Goal: Information Seeking & Learning: Learn about a topic

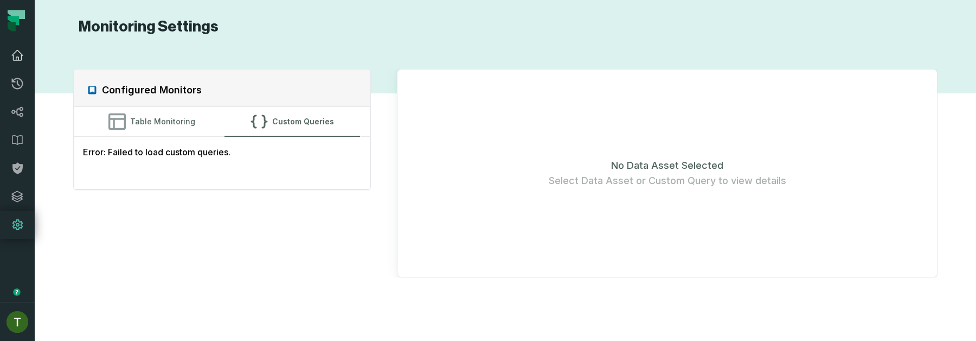
click at [23, 58] on icon at bounding box center [17, 55] width 13 height 13
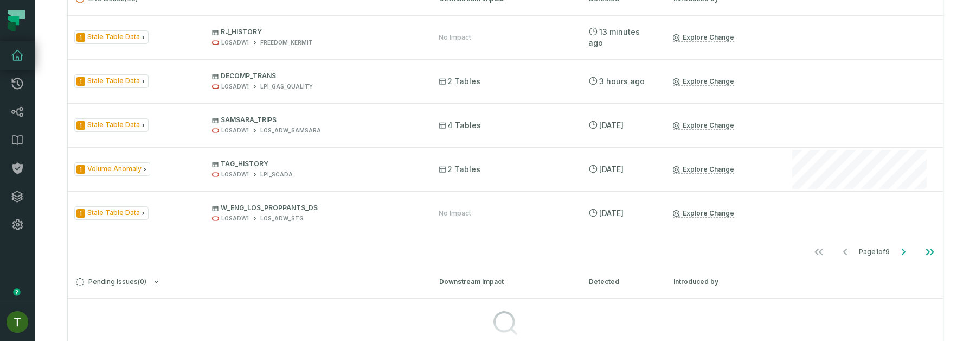
scroll to position [312, 0]
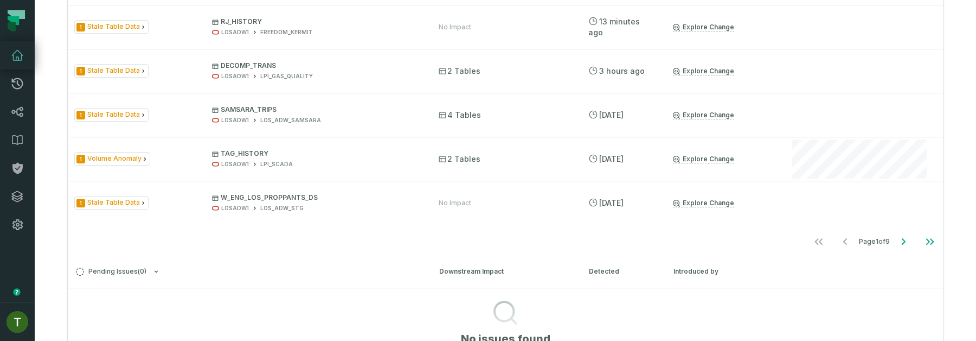
click at [888, 244] on ul "Page 1 of 9" at bounding box center [874, 242] width 137 height 22
click at [894, 244] on button "Go to next page" at bounding box center [904, 242] width 26 height 22
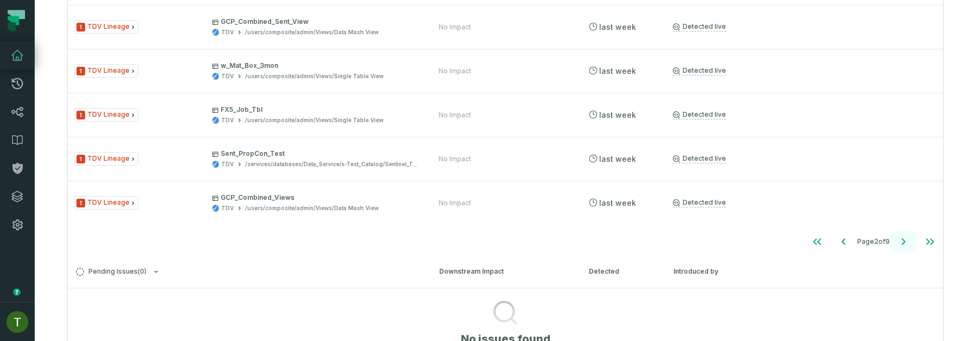
click at [901, 244] on icon "Go to next page" at bounding box center [903, 241] width 13 height 13
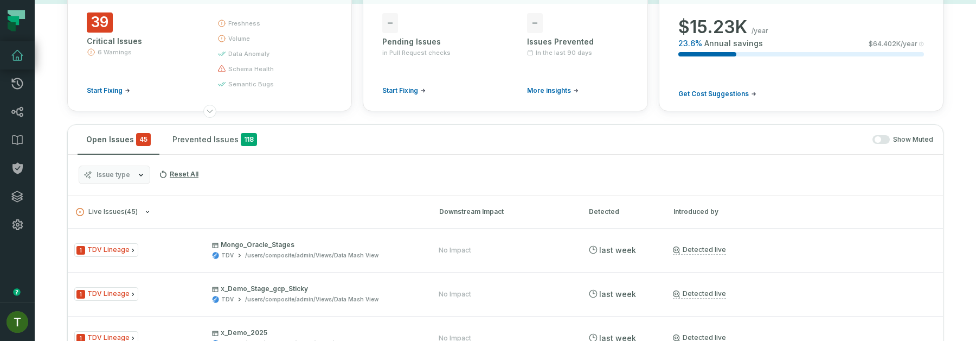
scroll to position [112, 0]
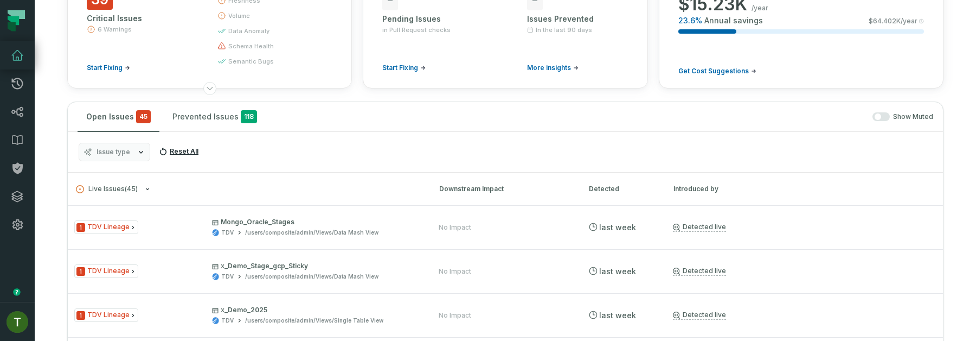
click at [155, 156] on button "Reset All" at bounding box center [179, 151] width 48 height 17
click at [145, 154] on button "Issue type" at bounding box center [115, 152] width 72 height 18
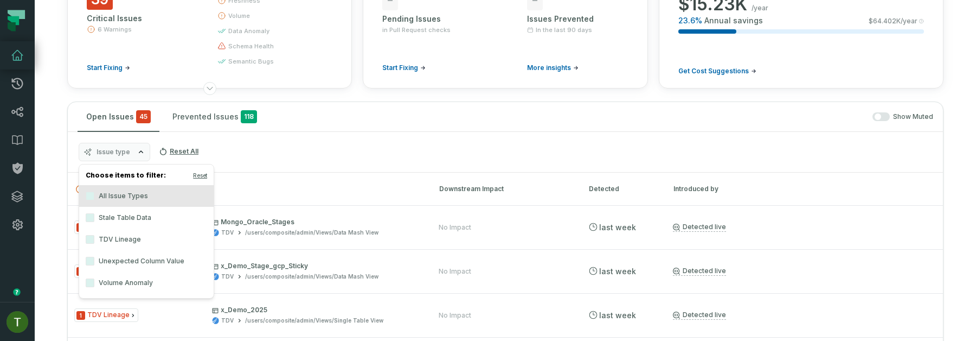
click at [153, 274] on label "Volume Anomaly" at bounding box center [146, 283] width 135 height 22
click at [94, 278] on button "Volume Anomaly" at bounding box center [90, 282] width 9 height 9
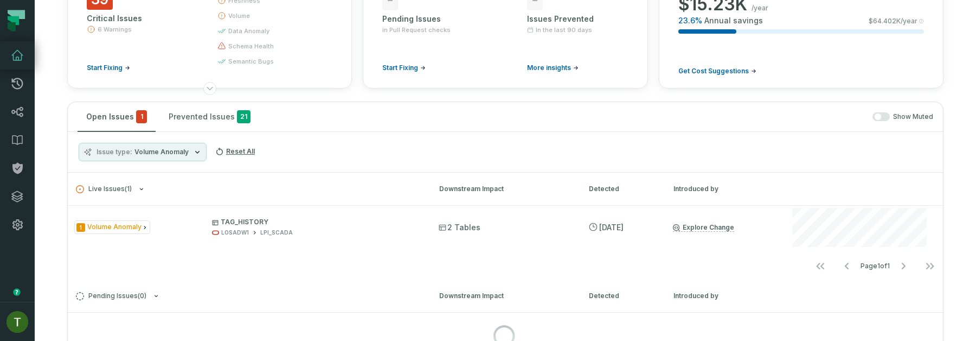
click at [351, 158] on div "Issue type Volume Anomaly Reset All" at bounding box center [505, 152] width 875 height 41
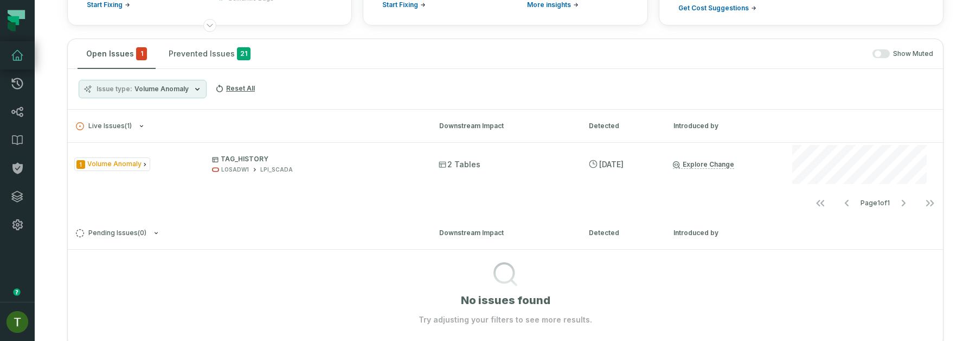
scroll to position [171, 0]
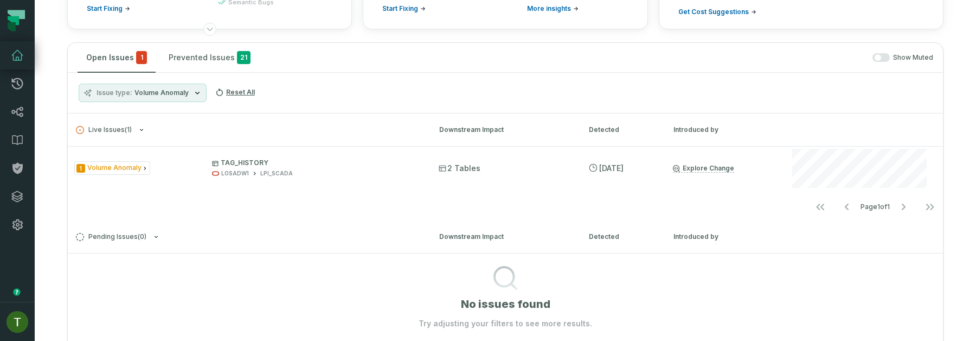
click at [145, 92] on span "Volume Anomaly" at bounding box center [162, 92] width 54 height 9
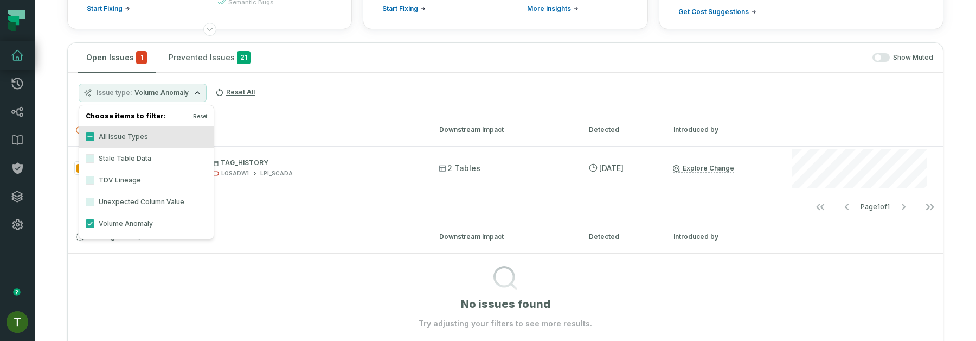
click at [142, 131] on label "All Issue Types" at bounding box center [146, 137] width 135 height 22
click at [94, 132] on button "All Issue Types" at bounding box center [90, 136] width 9 height 9
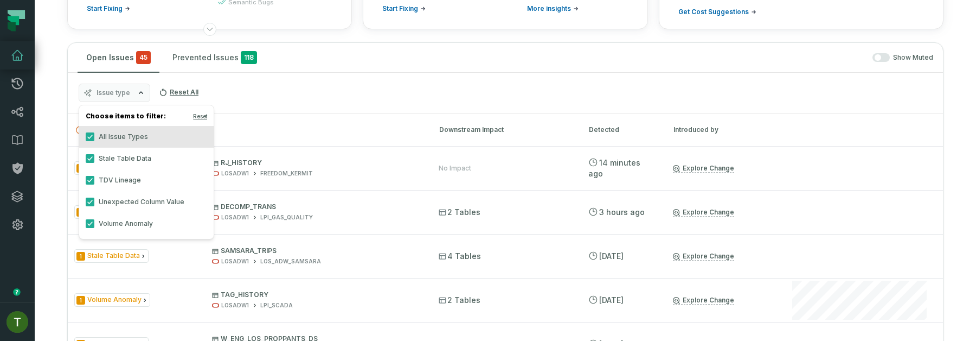
click at [520, 116] on h3 "Live Issues ( 45 ) Downstream Impact Detected Introduced by" at bounding box center [505, 129] width 875 height 33
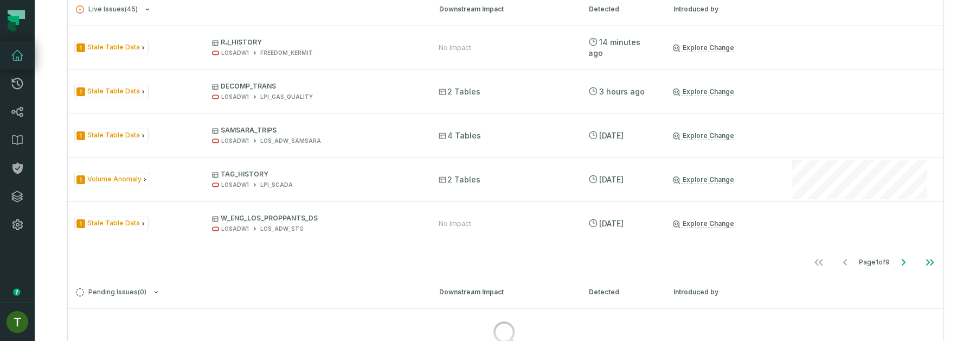
scroll to position [284, 0]
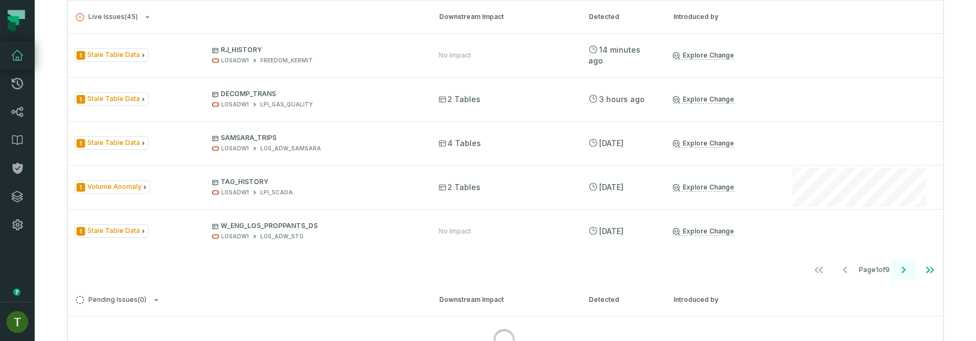
click at [901, 270] on icon "Go to next page" at bounding box center [903, 269] width 13 height 13
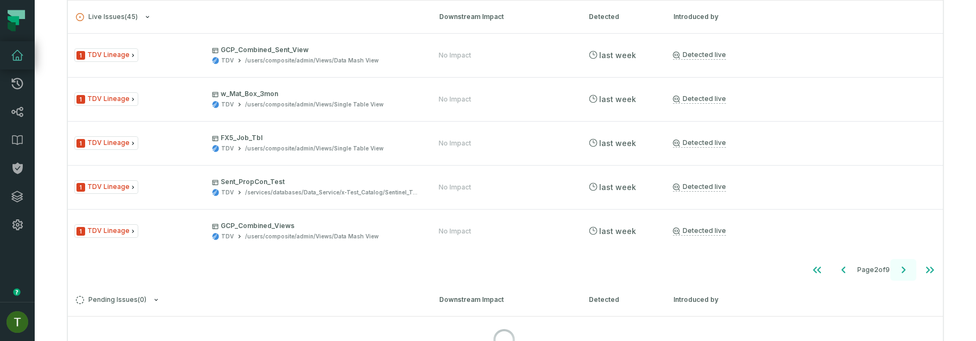
click at [901, 270] on icon "Go to next page" at bounding box center [903, 269] width 13 height 13
click at [846, 270] on icon "Go to previous page" at bounding box center [843, 269] width 13 height 13
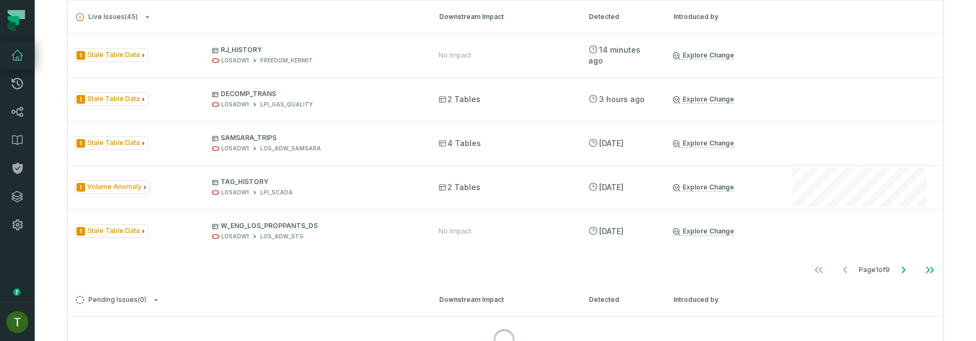
click at [304, 268] on nav "Page 1 of 9" at bounding box center [505, 270] width 875 height 22
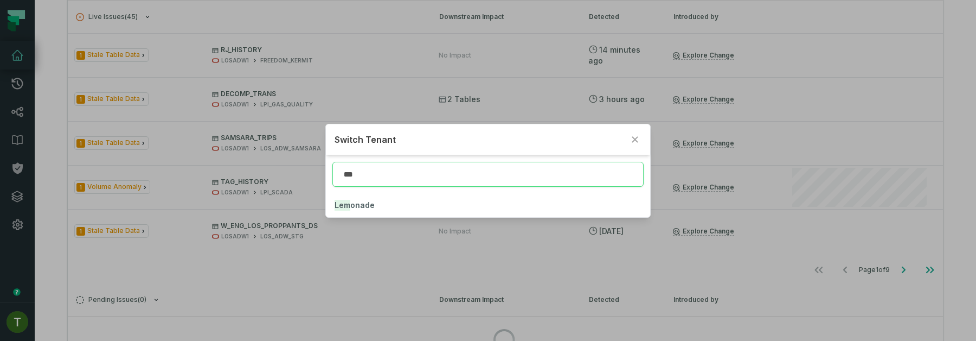
type input "***"
click button "Lem onade" at bounding box center [488, 205] width 324 height 24
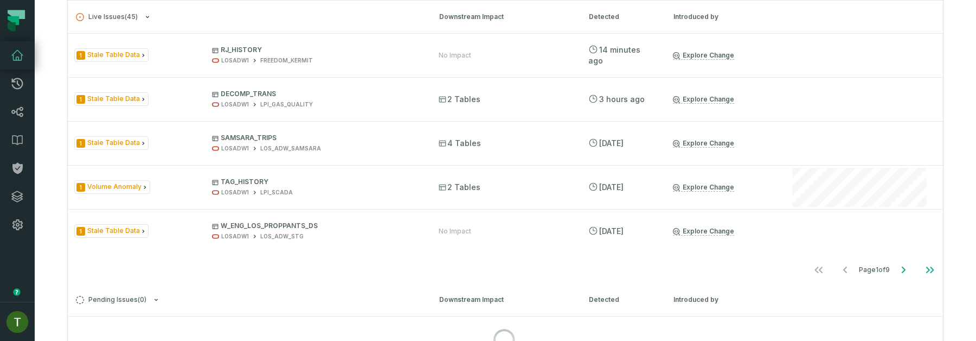
click at [14, 64] on link "Dashboard" at bounding box center [17, 55] width 35 height 28
click at [12, 56] on icon at bounding box center [17, 55] width 13 height 13
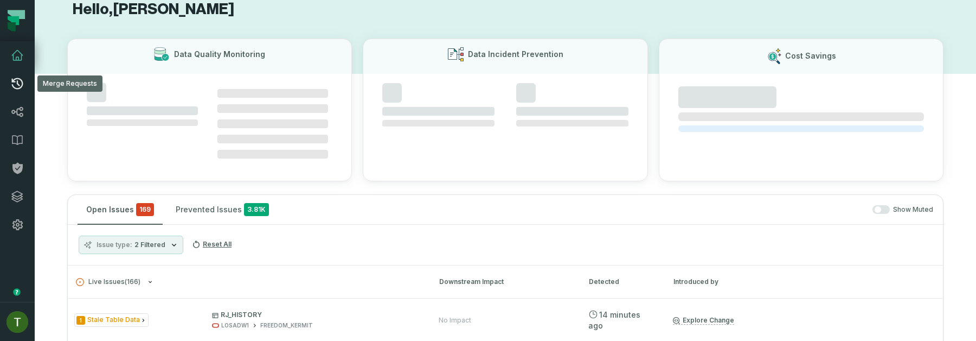
click at [22, 81] on icon at bounding box center [17, 83] width 13 height 13
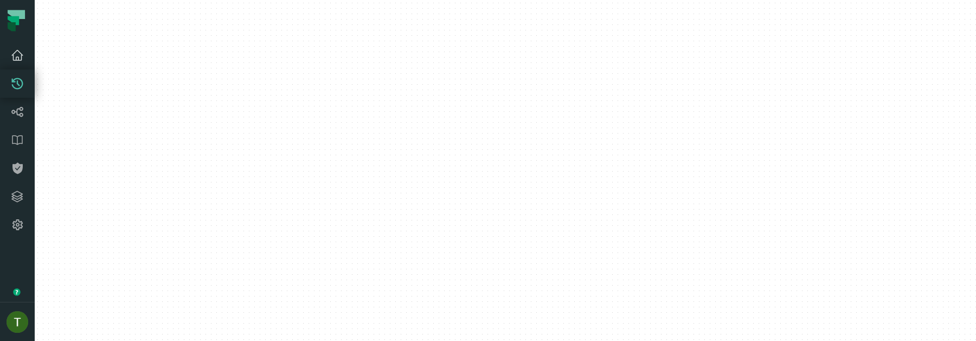
click at [21, 62] on link "Dashboard" at bounding box center [17, 55] width 35 height 28
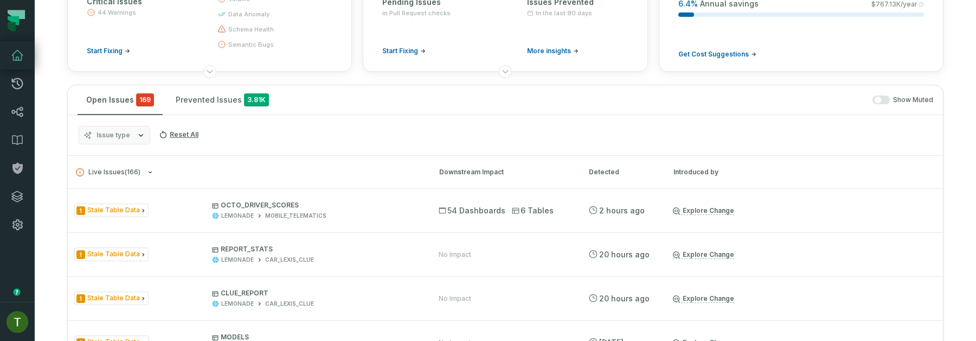
scroll to position [129, 0]
click at [139, 118] on div "Issue type Reset All" at bounding box center [505, 136] width 875 height 41
click at [139, 127] on button "Issue type" at bounding box center [115, 135] width 72 height 18
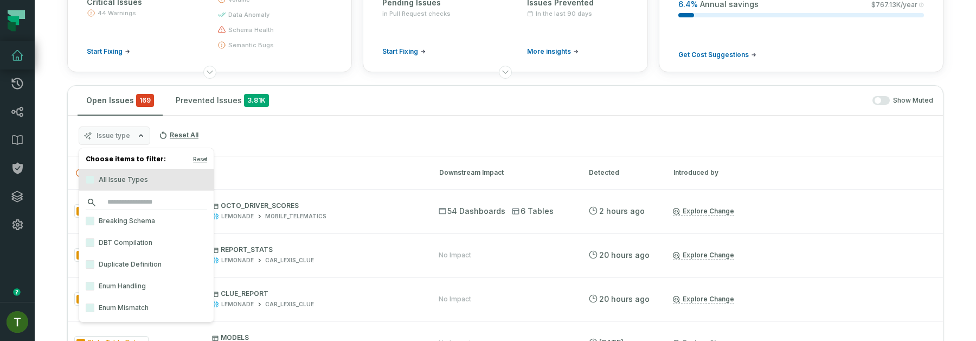
click at [167, 203] on input "search" at bounding box center [146, 202] width 121 height 15
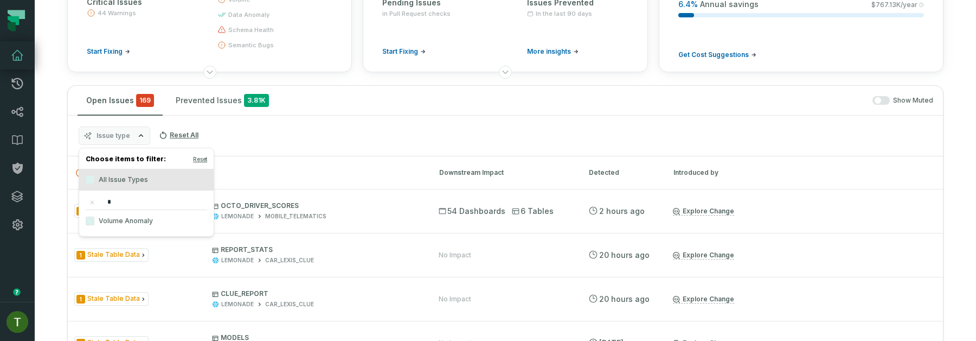
type input "*"
click at [137, 220] on label "Volume Anomaly" at bounding box center [146, 221] width 135 height 22
click at [94, 220] on button "Volume Anomaly" at bounding box center [90, 220] width 9 height 9
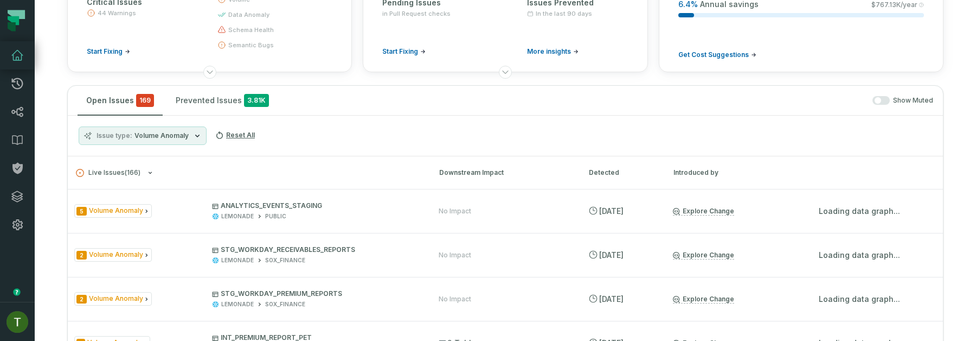
click at [525, 155] on div "Issue type Volume Anomaly Reset All" at bounding box center [505, 136] width 875 height 41
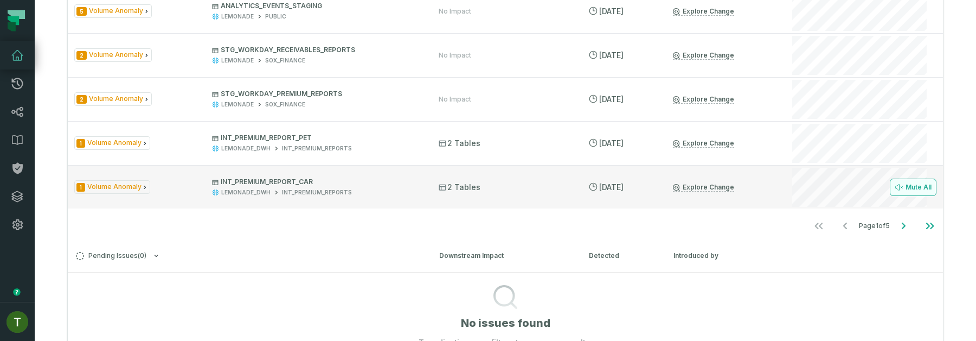
scroll to position [338, 0]
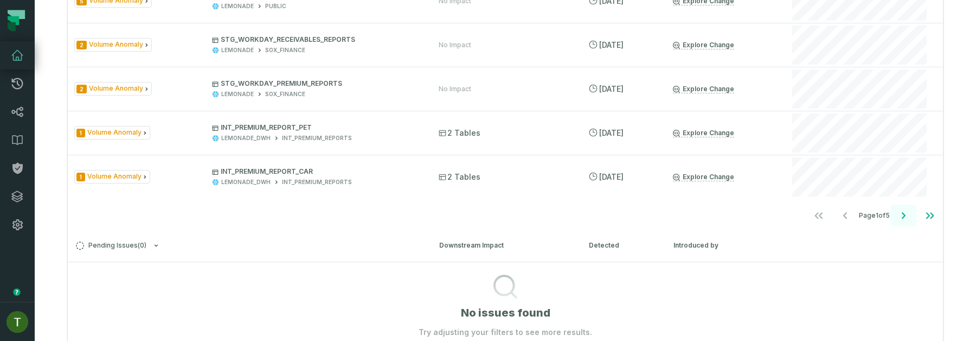
click at [900, 217] on icon "Go to next page" at bounding box center [903, 215] width 13 height 13
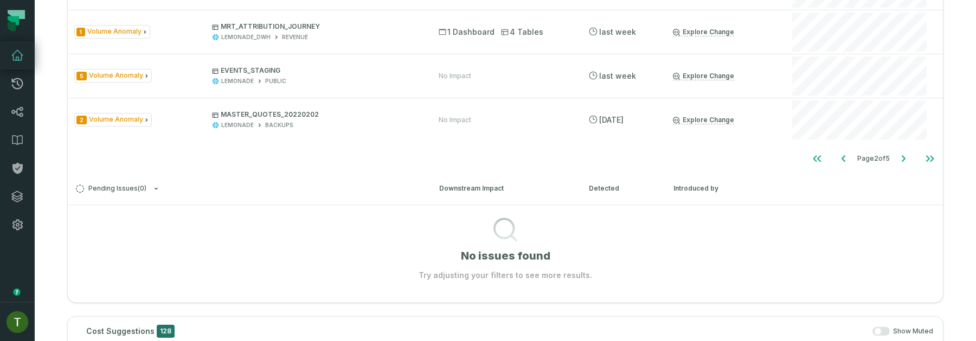
scroll to position [404, 0]
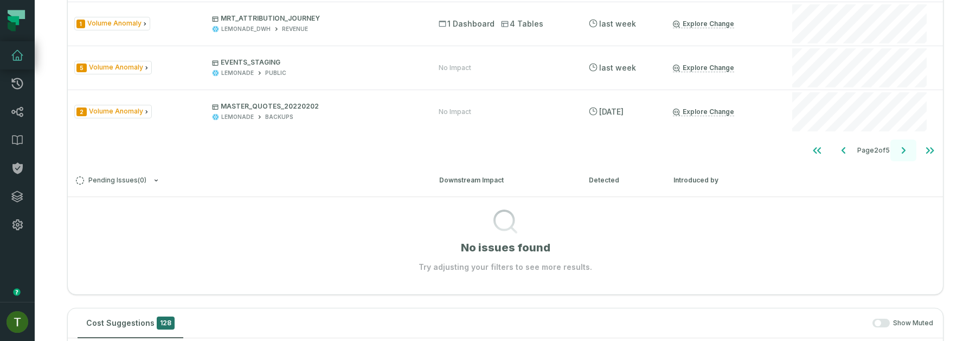
click at [913, 146] on button "Go to next page" at bounding box center [904, 150] width 26 height 22
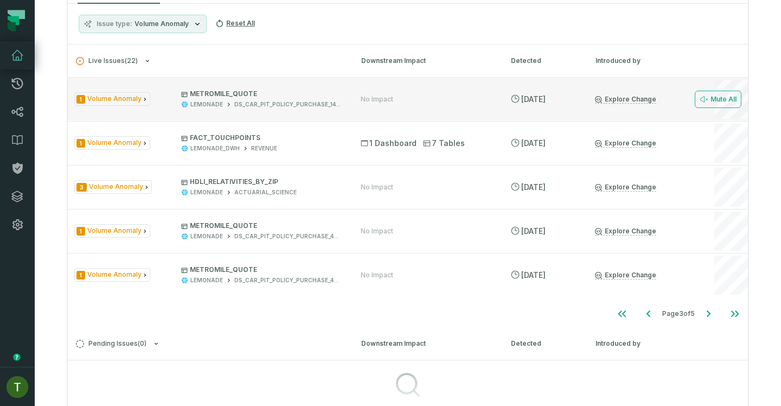
scroll to position [178, 0]
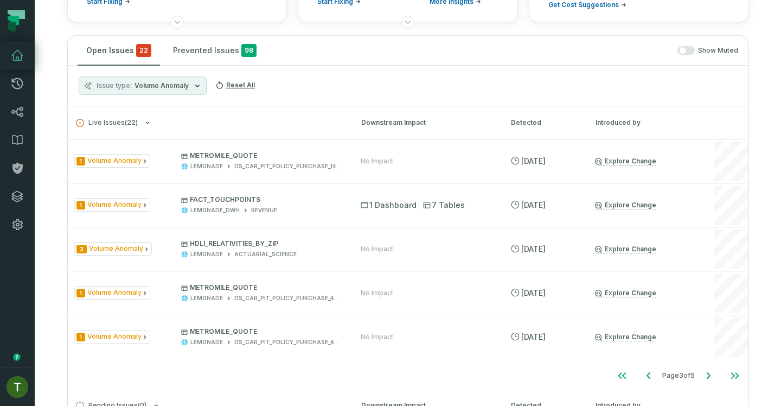
click at [148, 82] on span "Volume Anomaly" at bounding box center [162, 85] width 54 height 9
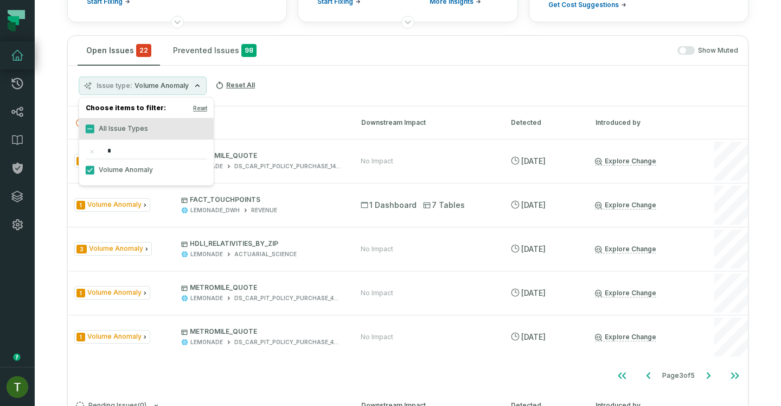
click at [137, 153] on input "*" at bounding box center [146, 151] width 121 height 15
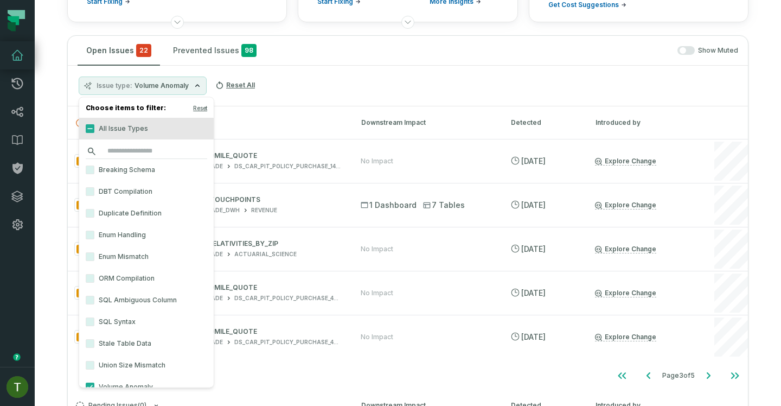
scroll to position [15, 0]
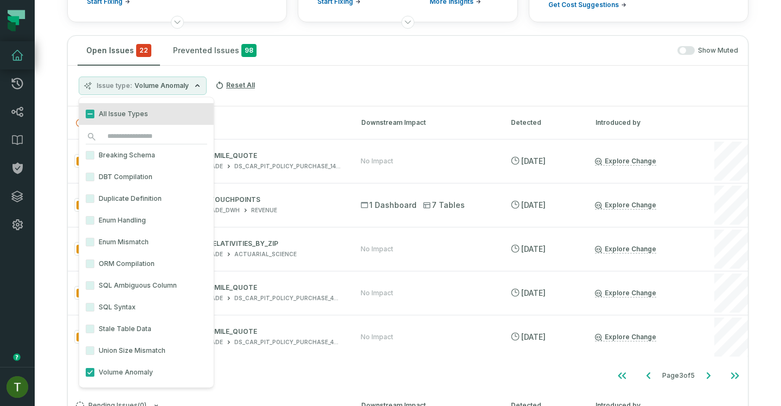
click at [117, 319] on label "Stale Table Data" at bounding box center [146, 329] width 135 height 22
click at [94, 324] on button "Stale Table Data" at bounding box center [90, 328] width 9 height 9
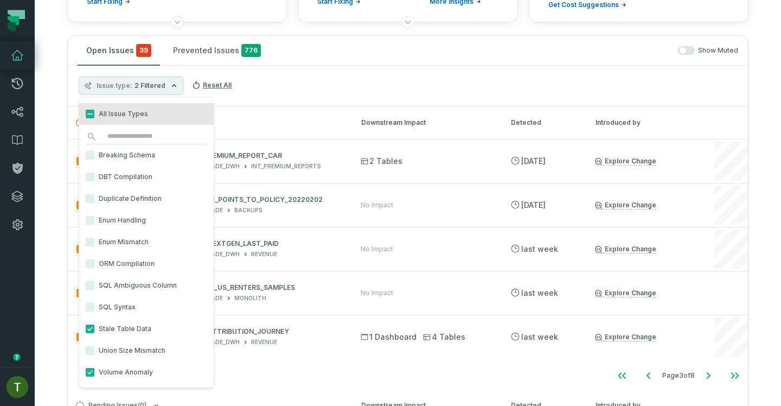
click at [383, 71] on div "Issue type 2 Filtered Reset All" at bounding box center [408, 86] width 680 height 41
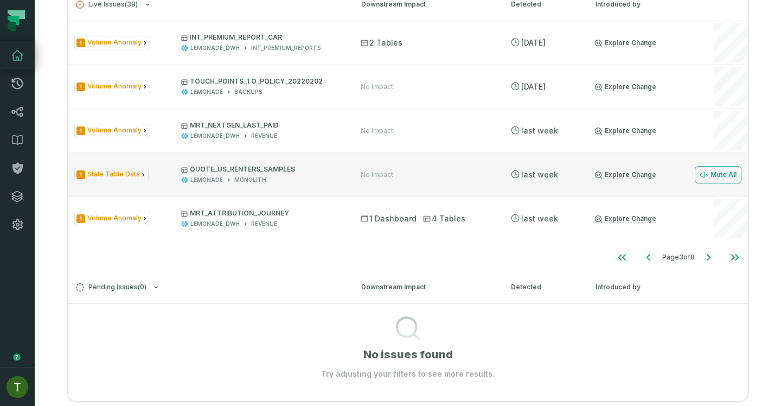
scroll to position [299, 0]
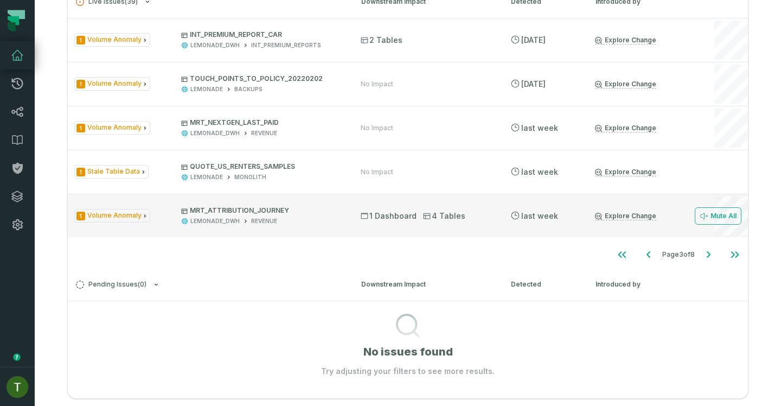
click at [276, 196] on div "1 Volume Anomaly MRT_ATTRIBUTION_JOURNEY LEMONADE_DWH REVENUE 1 Dashboard 4 Tab…" at bounding box center [408, 215] width 680 height 43
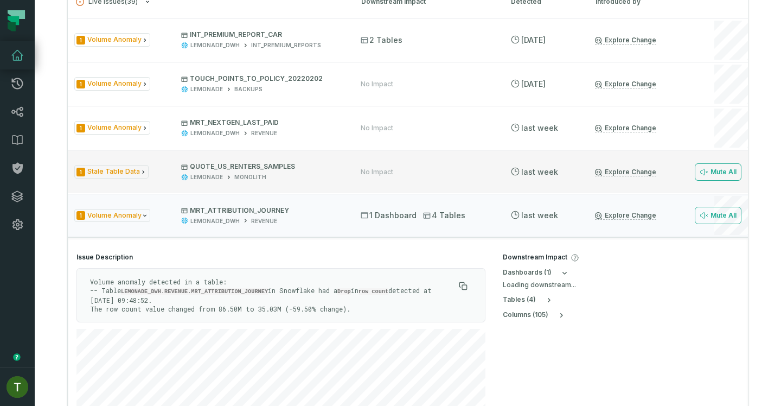
click at [274, 183] on div "1 Stale Table Data QUOTE_US_RENTERS_SAMPLES LEMONADE MONOLITH No Impact 9/29/20…" at bounding box center [408, 171] width 680 height 43
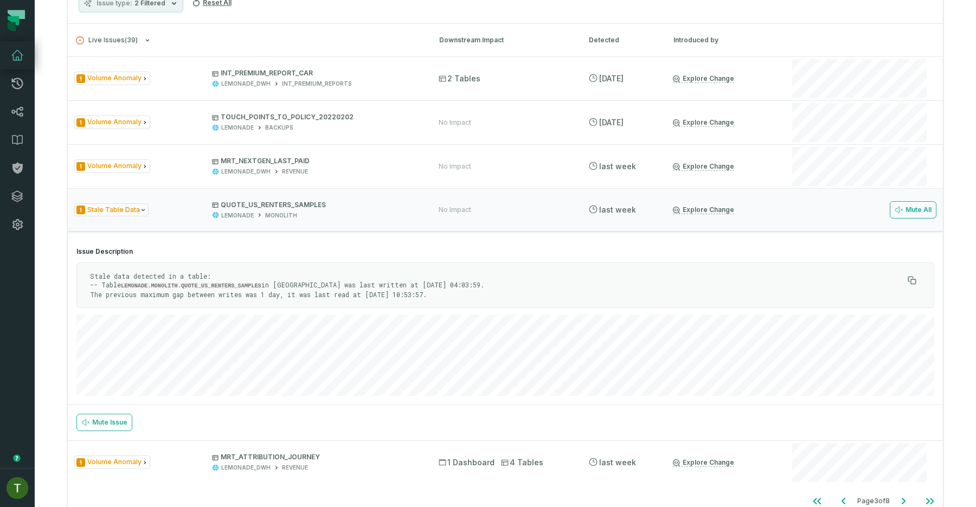
scroll to position [260, 0]
click at [583, 220] on div "1 Stale Table Data QUOTE_US_RENTERS_SAMPLES LEMONADE MONOLITH No Impact 9/29/20…" at bounding box center [505, 210] width 875 height 43
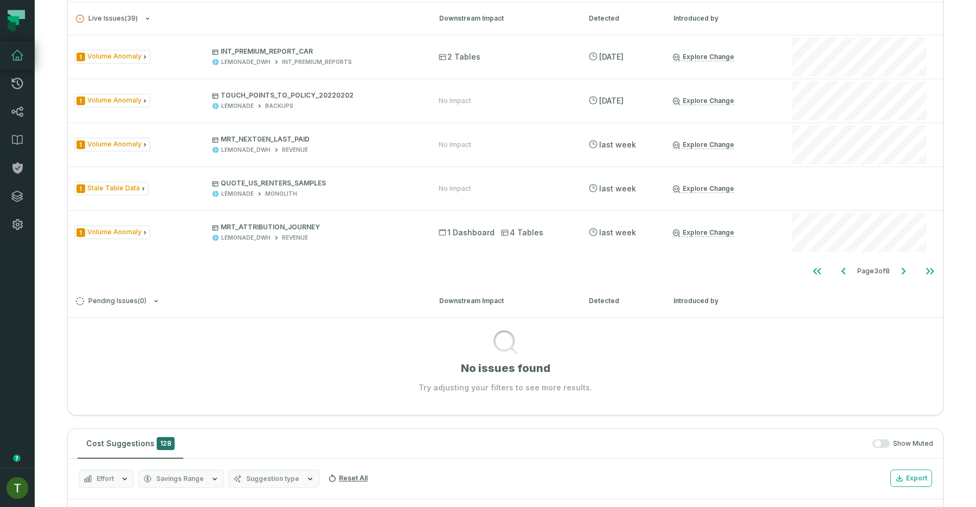
scroll to position [283, 0]
click at [839, 275] on icon "Go to previous page" at bounding box center [843, 270] width 13 height 13
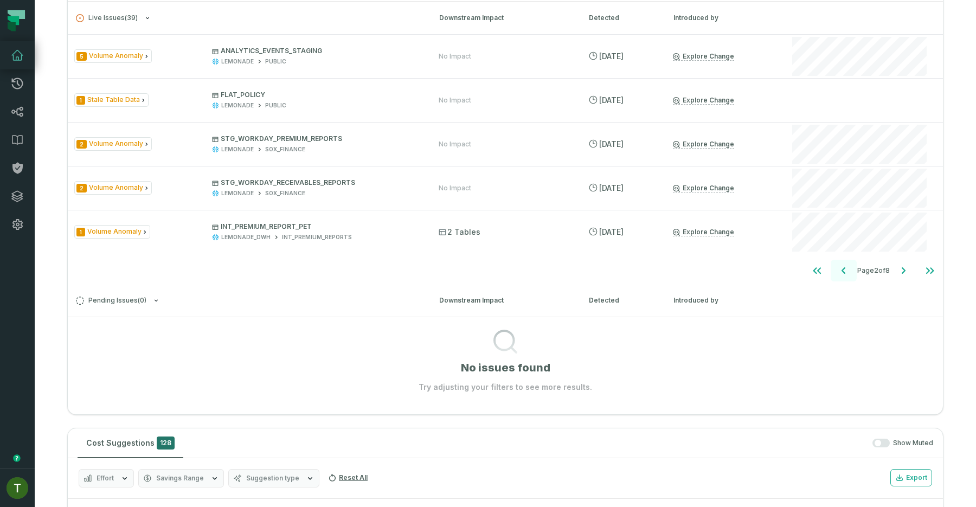
click at [839, 274] on icon "Go to previous page" at bounding box center [843, 270] width 13 height 13
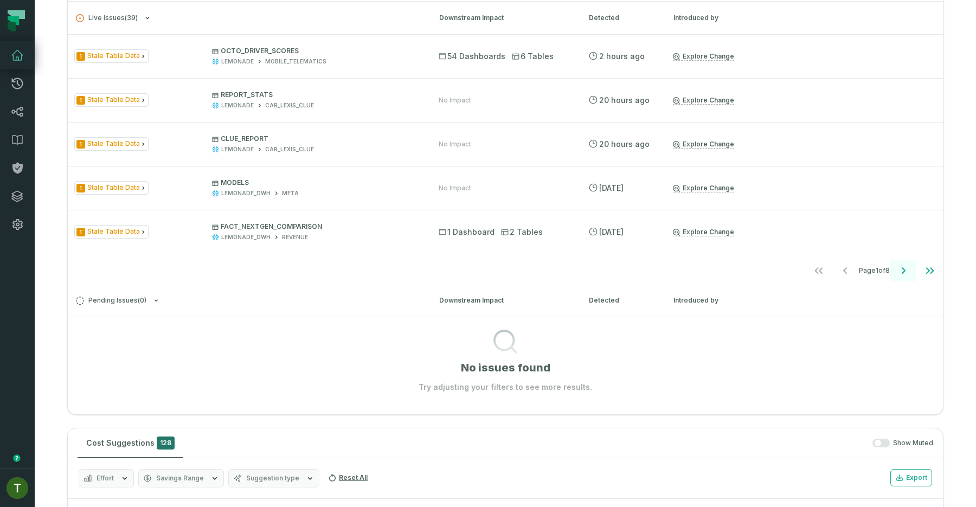
click at [902, 268] on icon "Go to next page" at bounding box center [903, 270] width 13 height 13
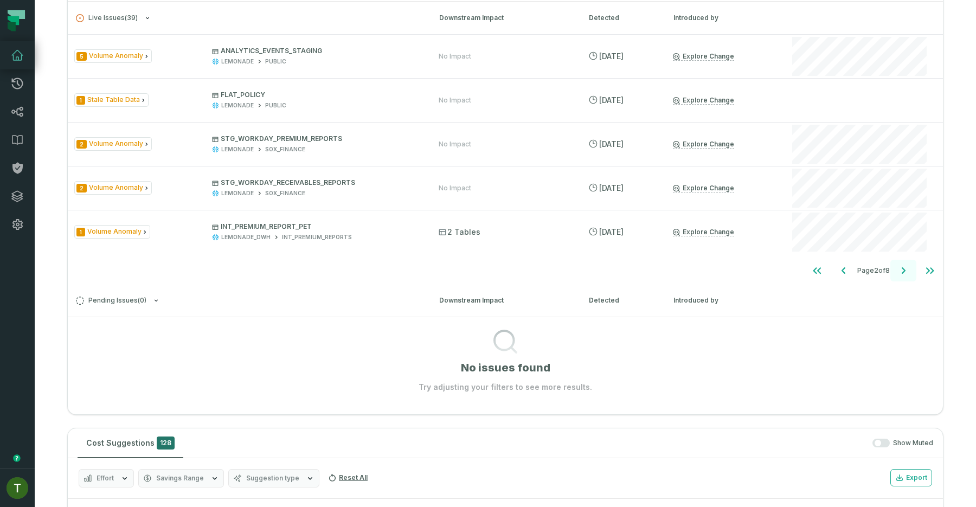
click at [902, 268] on icon "Go to next page" at bounding box center [903, 270] width 13 height 13
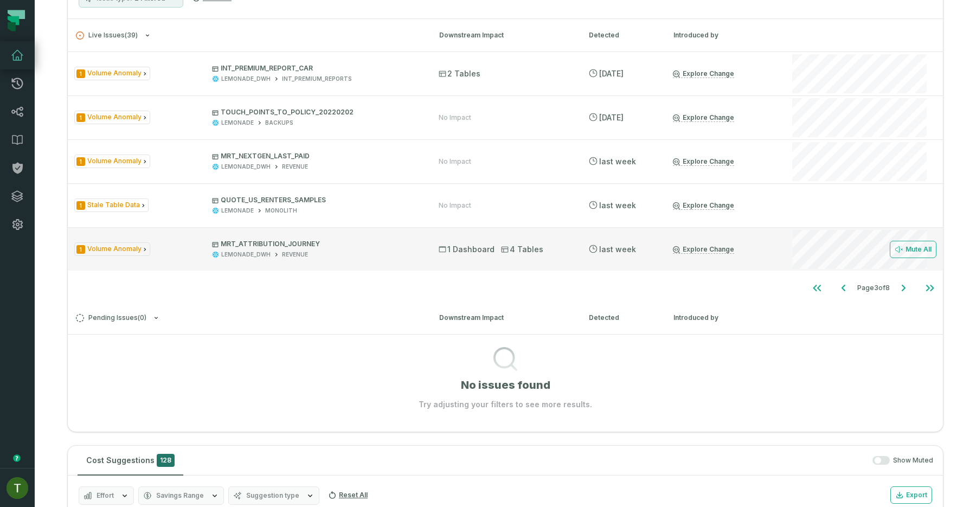
scroll to position [271, 0]
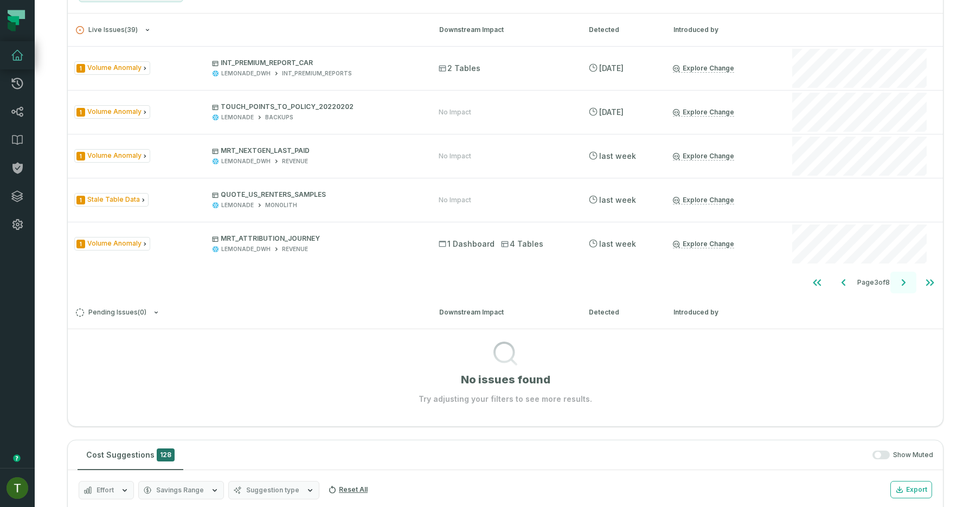
click at [905, 284] on icon "Go to next page" at bounding box center [903, 282] width 13 height 13
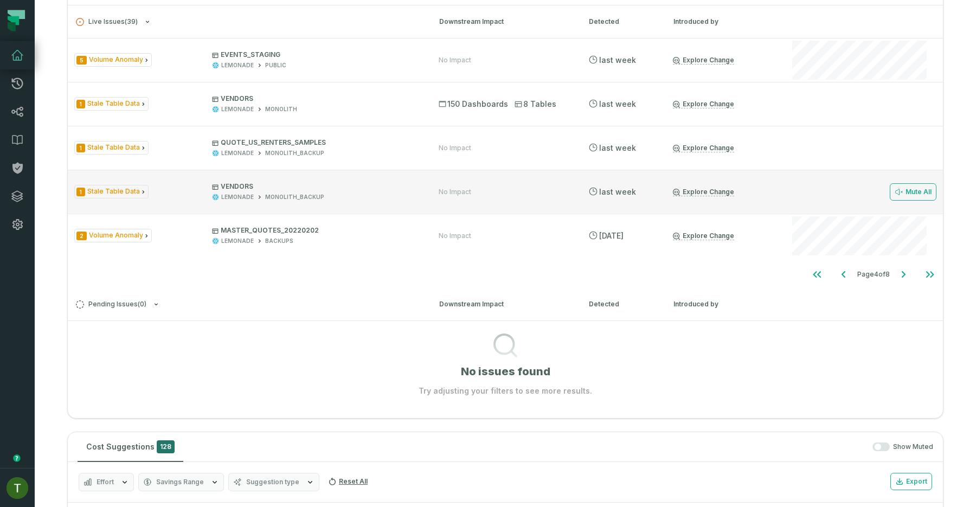
scroll to position [303, 0]
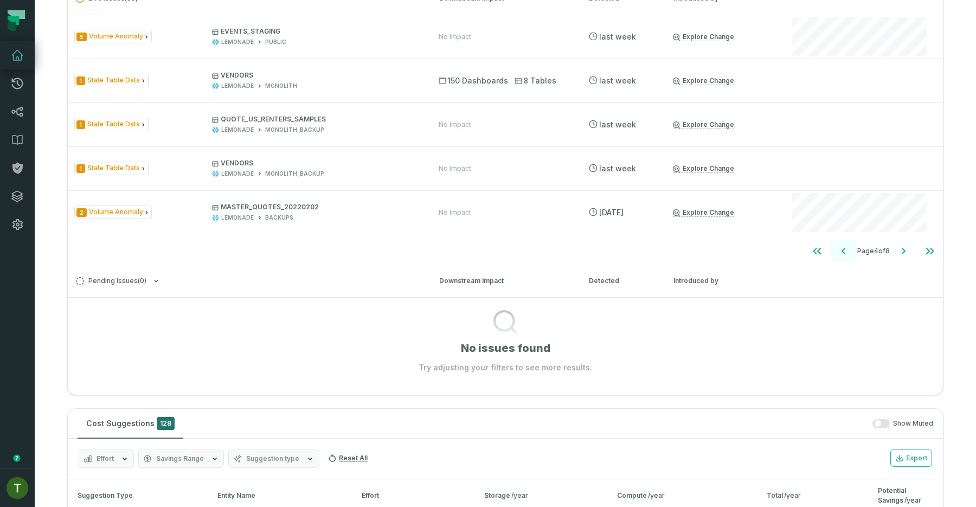
click at [837, 251] on icon "Go to previous page" at bounding box center [843, 251] width 13 height 13
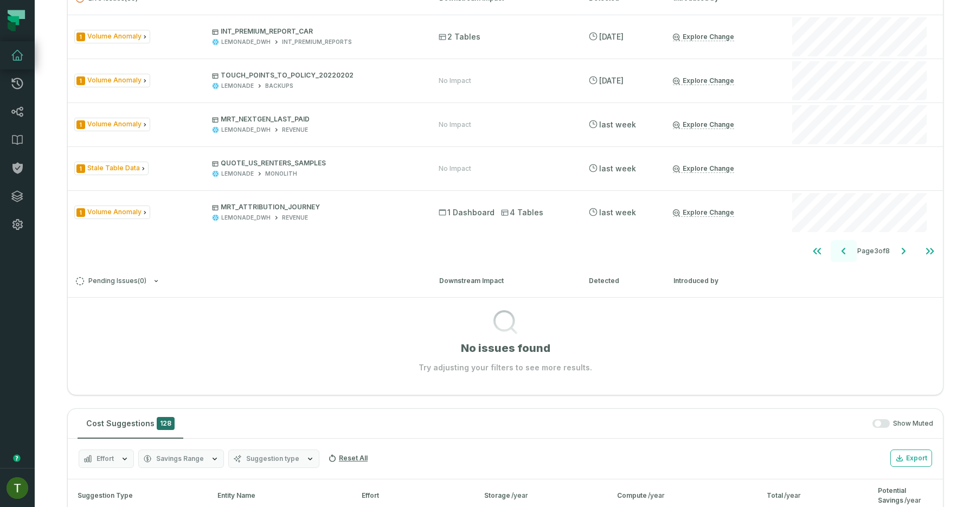
click at [837, 251] on icon "Go to previous page" at bounding box center [843, 251] width 13 height 13
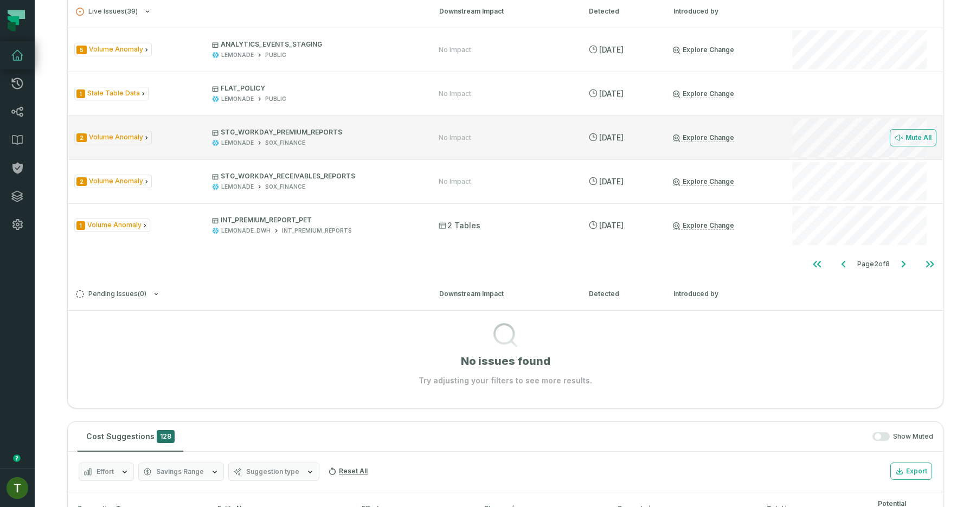
scroll to position [291, 0]
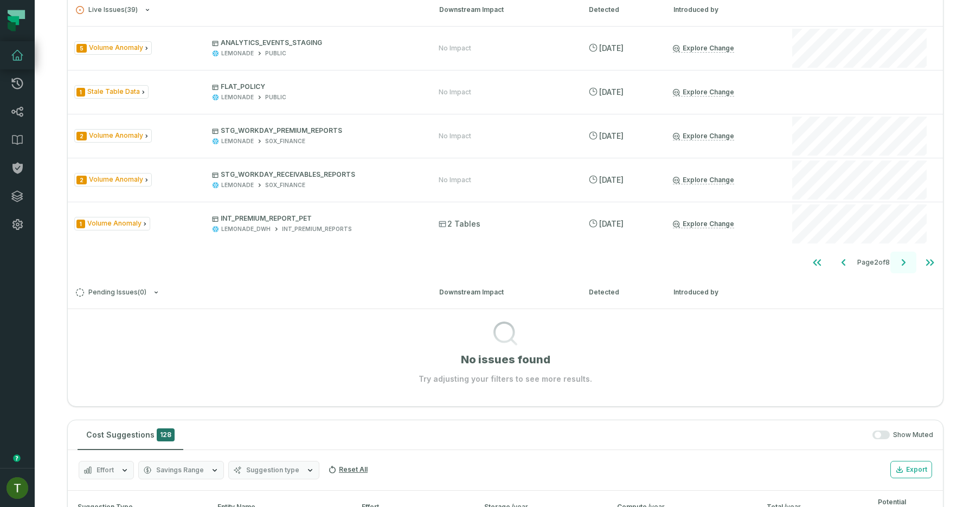
click at [902, 268] on icon "Go to next page" at bounding box center [903, 262] width 13 height 13
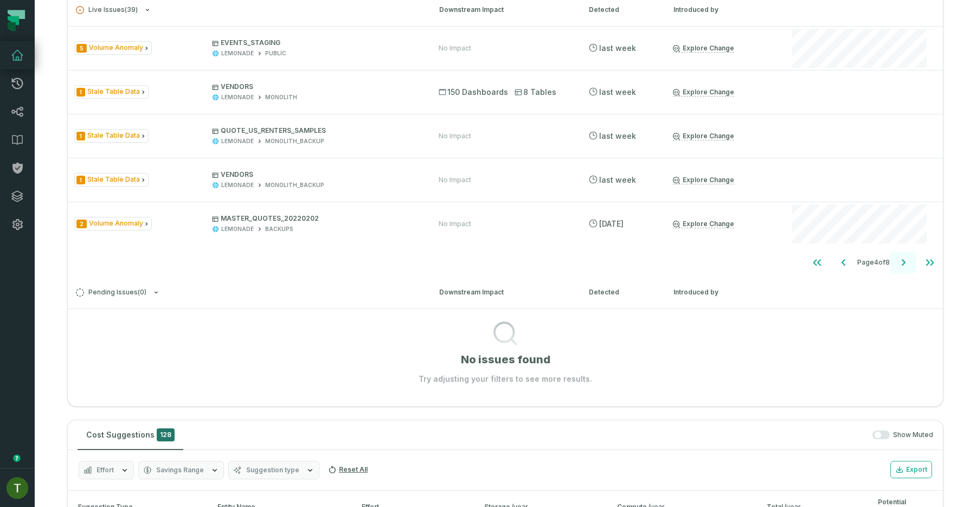
click at [902, 268] on icon "Go to next page" at bounding box center [903, 262] width 13 height 13
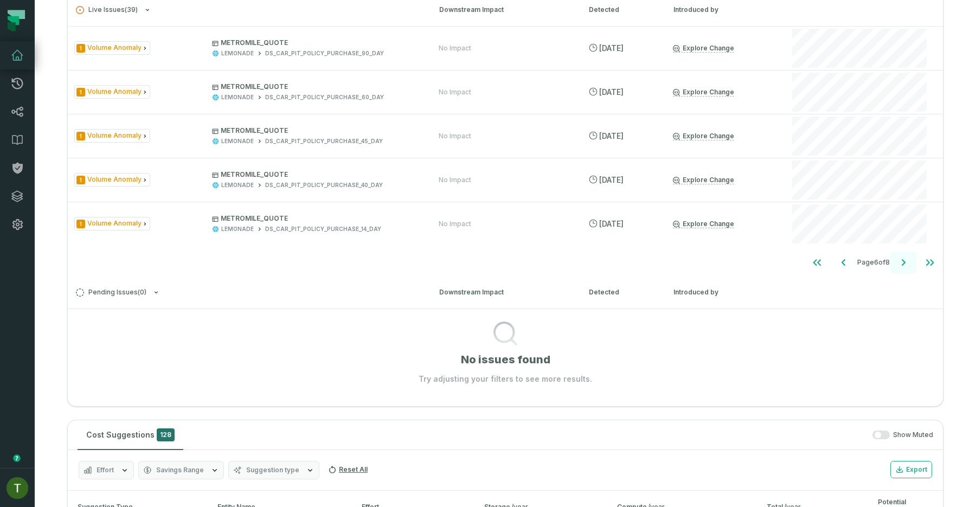
click at [905, 266] on icon "Go to next page" at bounding box center [903, 262] width 13 height 13
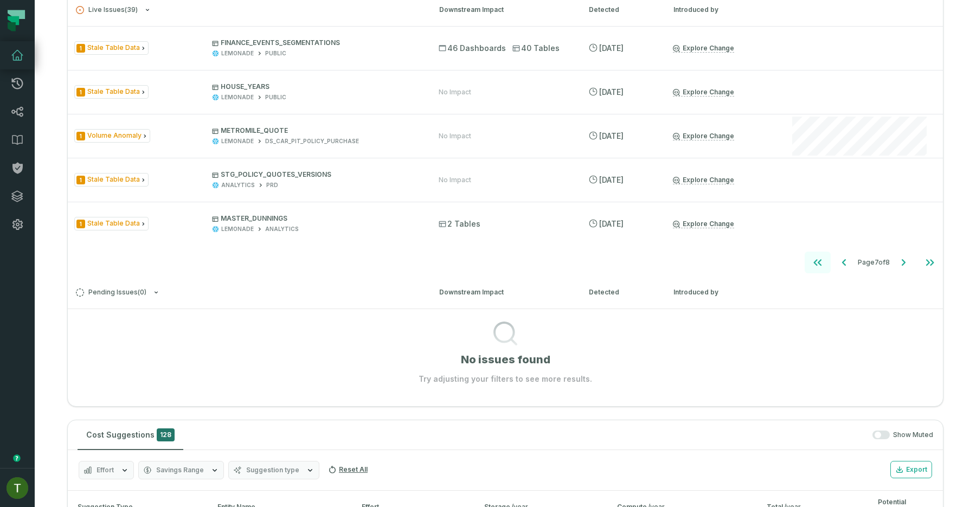
click at [811, 260] on icon "Go to first page" at bounding box center [817, 262] width 13 height 13
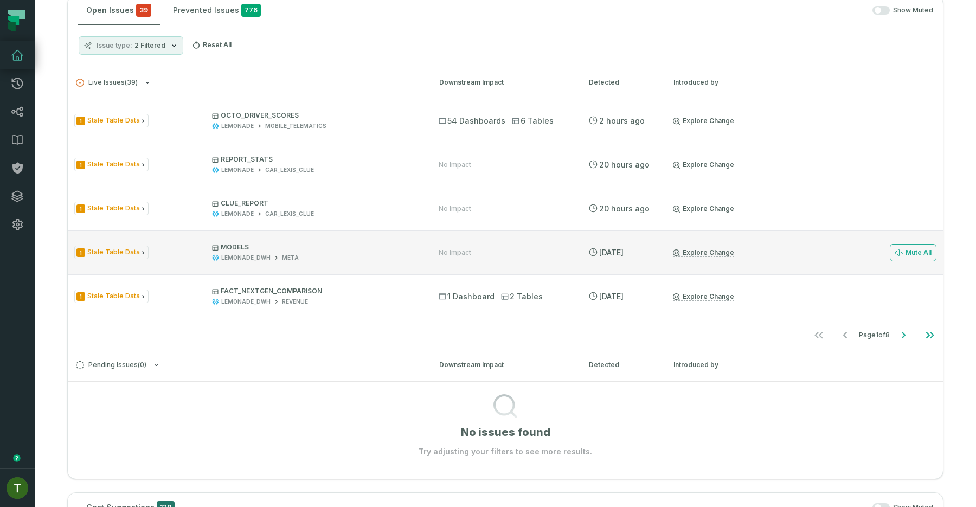
scroll to position [214, 0]
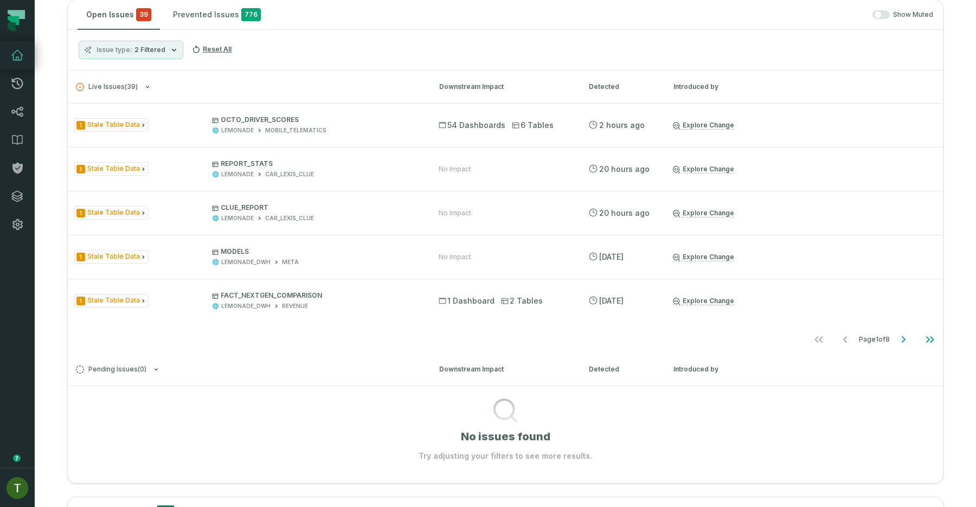
click at [168, 56] on button "Issue type 2 Filtered" at bounding box center [131, 50] width 105 height 18
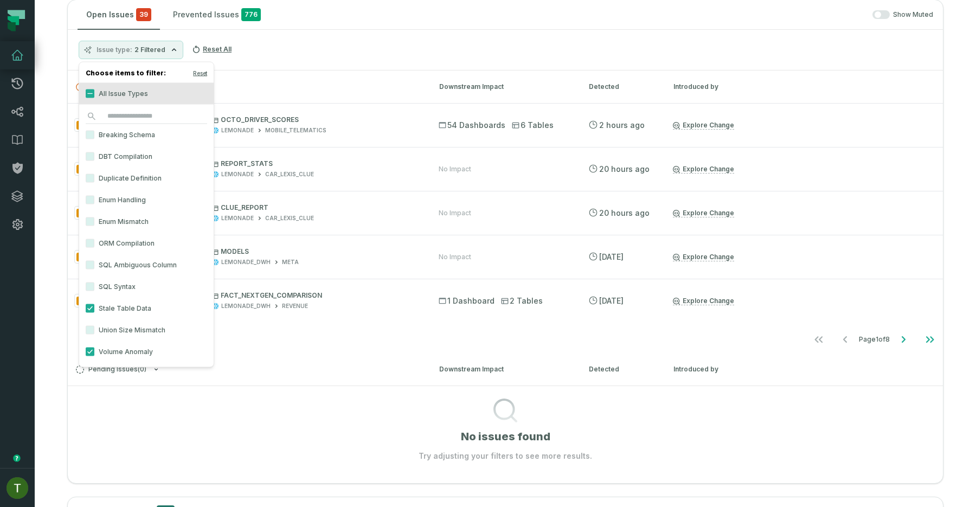
click at [159, 130] on label "Breaking Schema" at bounding box center [146, 135] width 135 height 22
click at [94, 131] on button "Breaking Schema" at bounding box center [90, 135] width 9 height 9
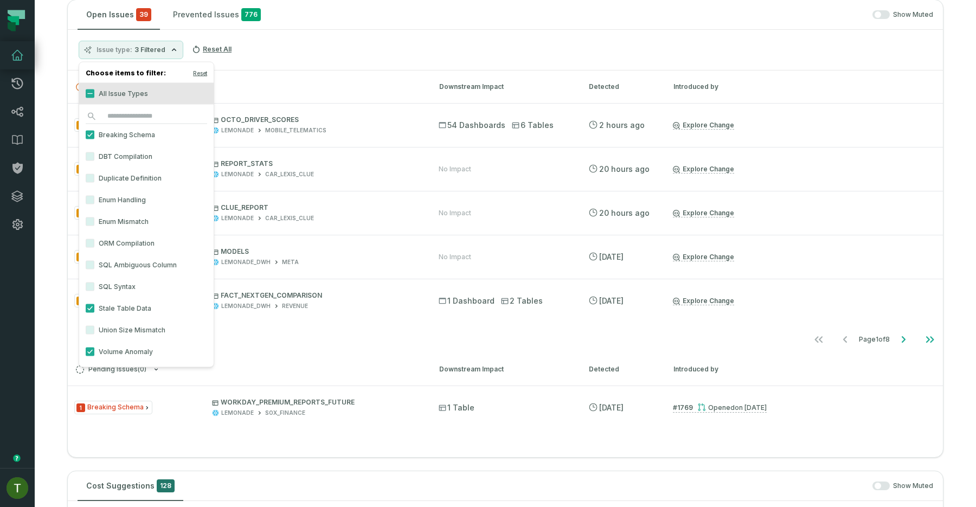
click at [395, 37] on div "Issue type 3 Filtered Reset All" at bounding box center [505, 50] width 875 height 41
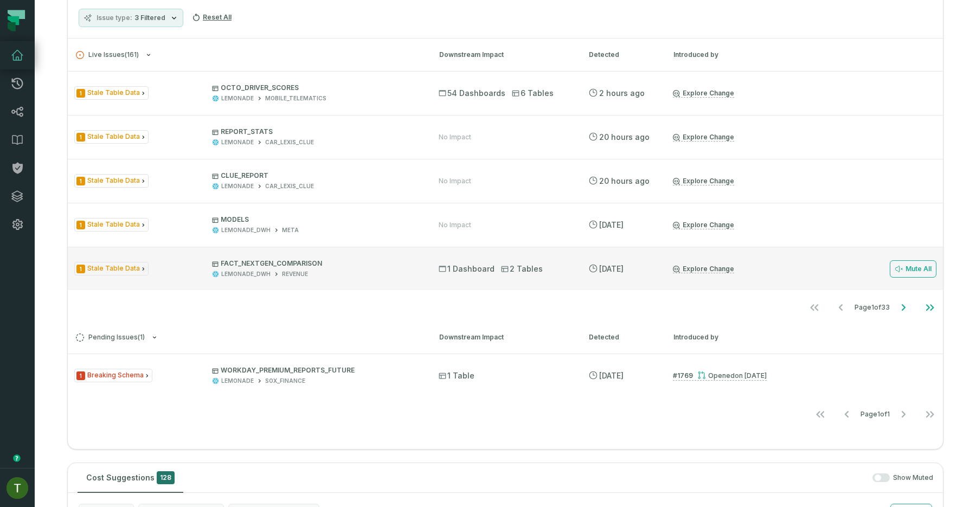
scroll to position [255, 0]
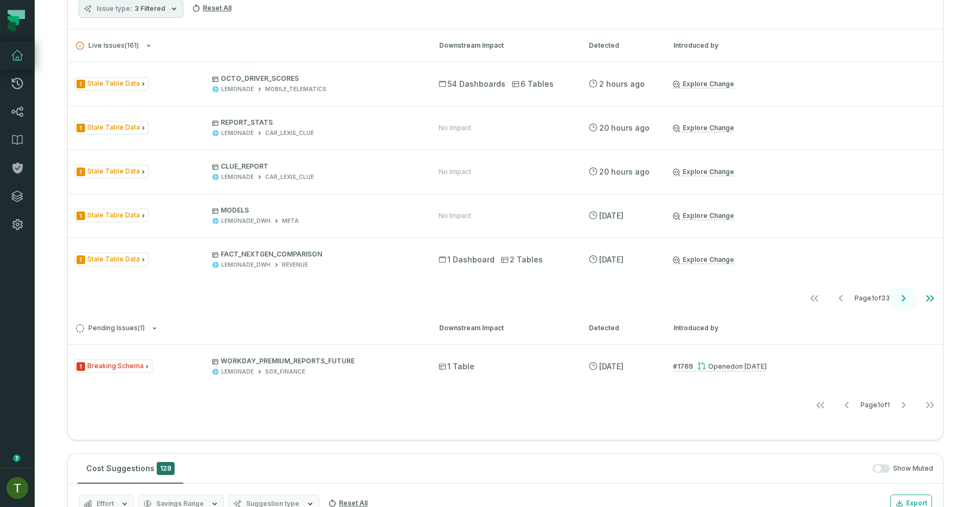
click at [906, 292] on icon "Go to next page" at bounding box center [903, 298] width 13 height 13
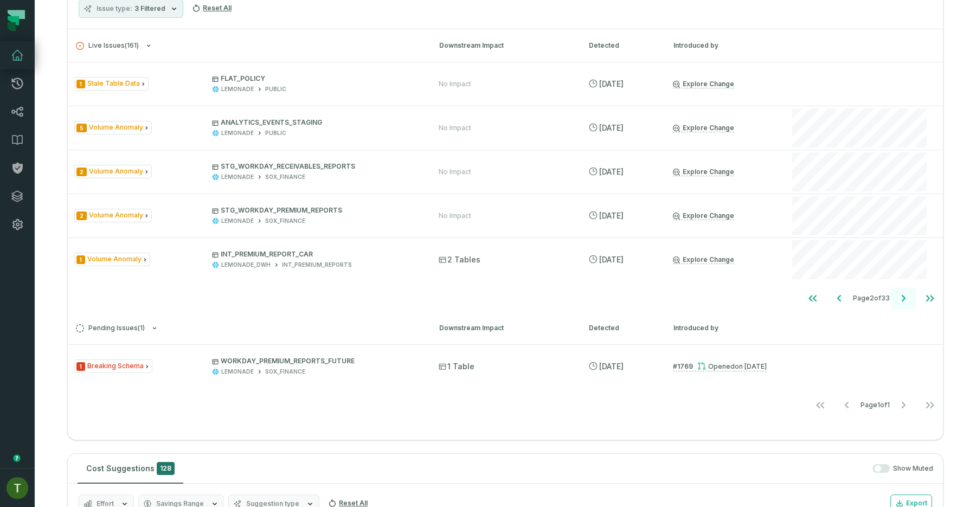
click at [905, 292] on icon "Go to next page" at bounding box center [903, 298] width 13 height 13
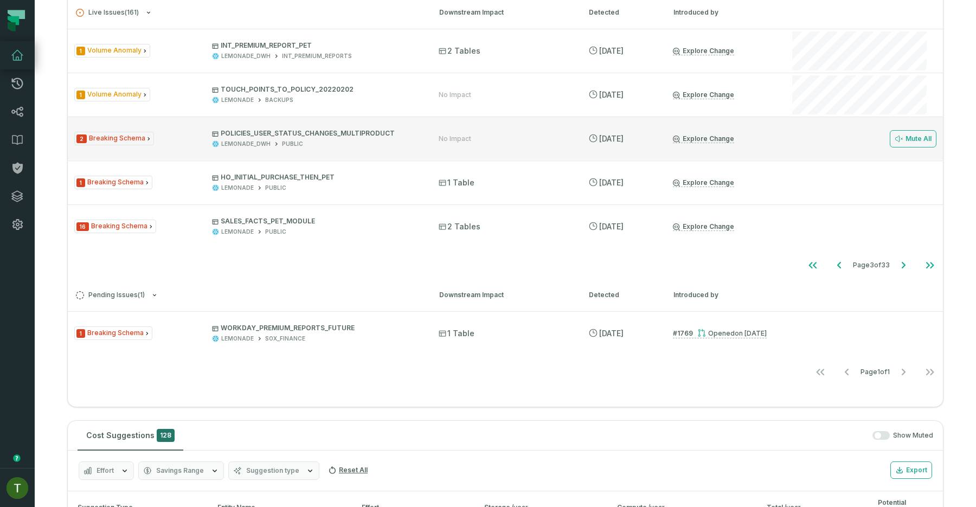
scroll to position [304, 0]
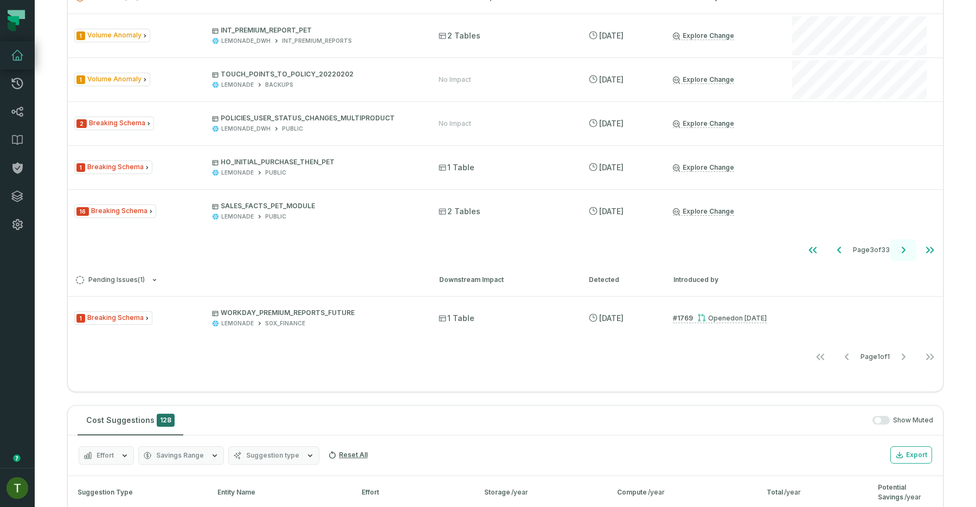
click at [900, 251] on icon "Go to next page" at bounding box center [903, 250] width 13 height 13
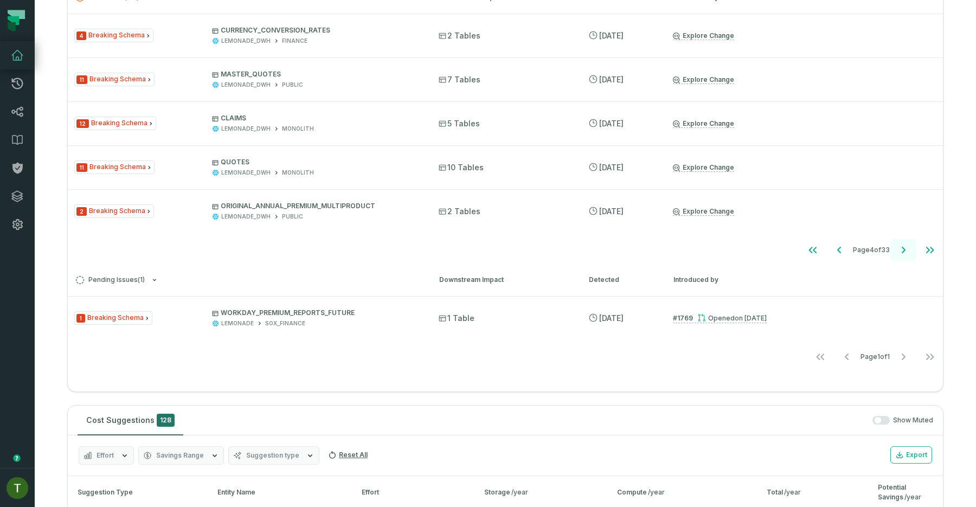
click at [905, 249] on icon "Go to next page" at bounding box center [904, 250] width 4 height 7
click at [904, 249] on icon "Go to next page" at bounding box center [903, 250] width 13 height 13
click at [808, 245] on icon "Go to first page" at bounding box center [813, 250] width 13 height 13
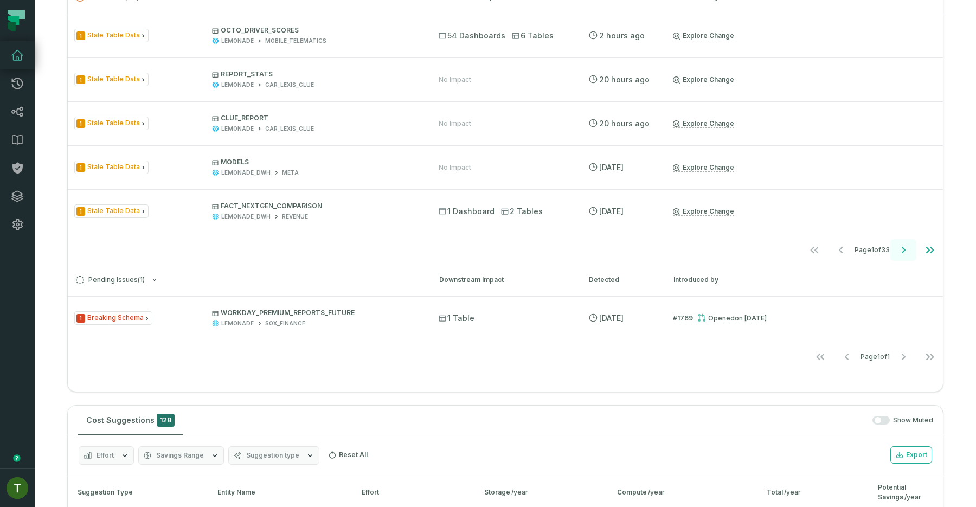
click at [911, 248] on button "Go to next page" at bounding box center [904, 250] width 26 height 22
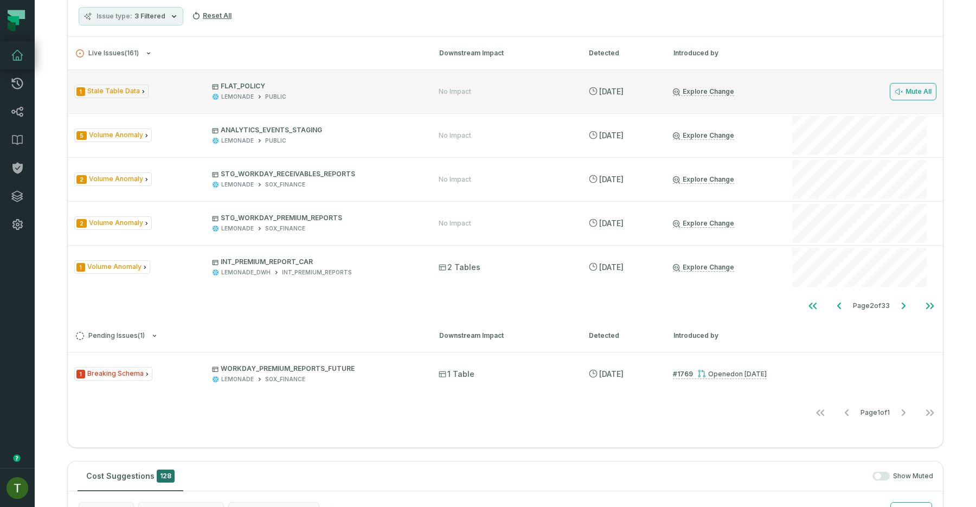
scroll to position [254, 0]
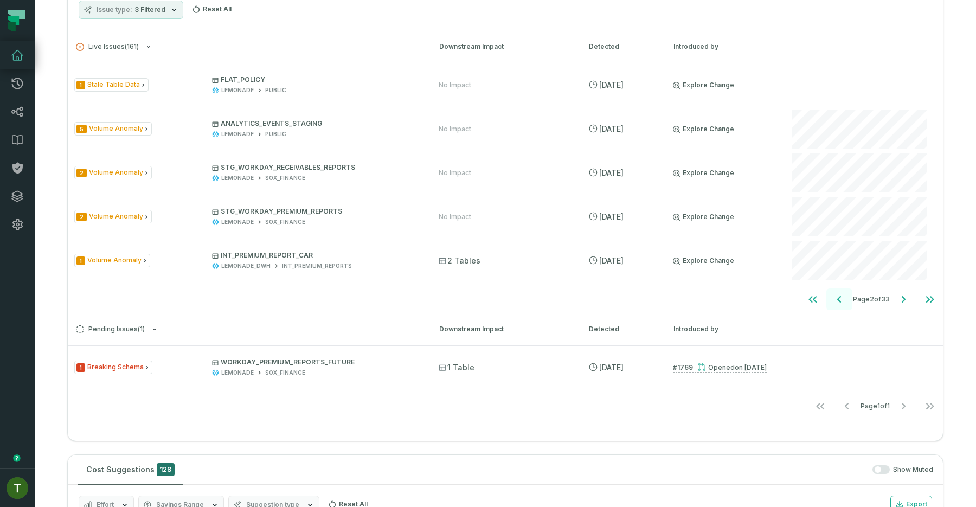
click at [833, 293] on icon "Go to previous page" at bounding box center [839, 299] width 13 height 13
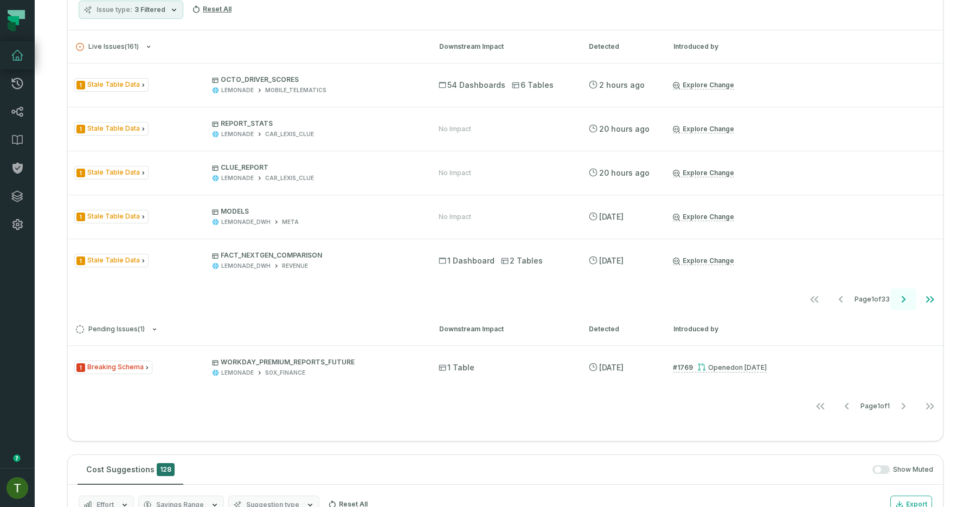
click at [905, 291] on button "Go to next page" at bounding box center [904, 300] width 26 height 22
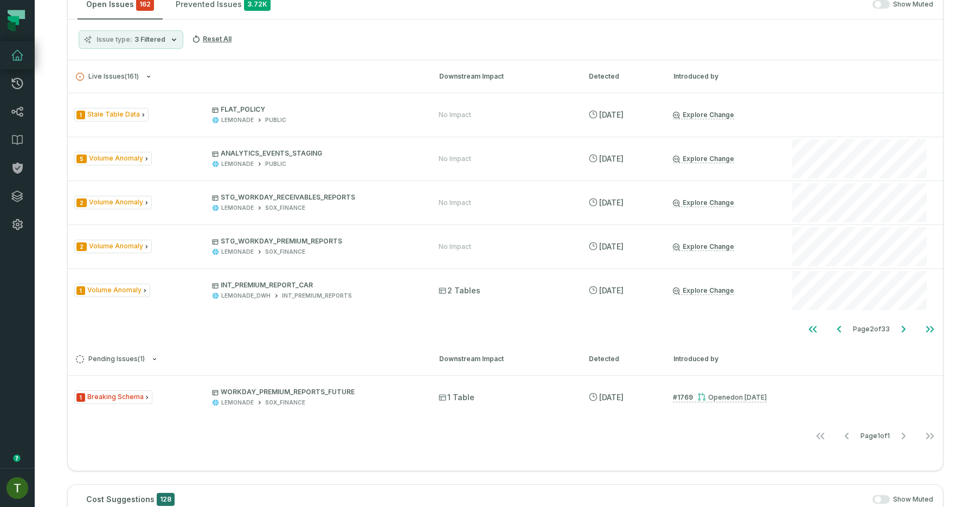
scroll to position [222, 0]
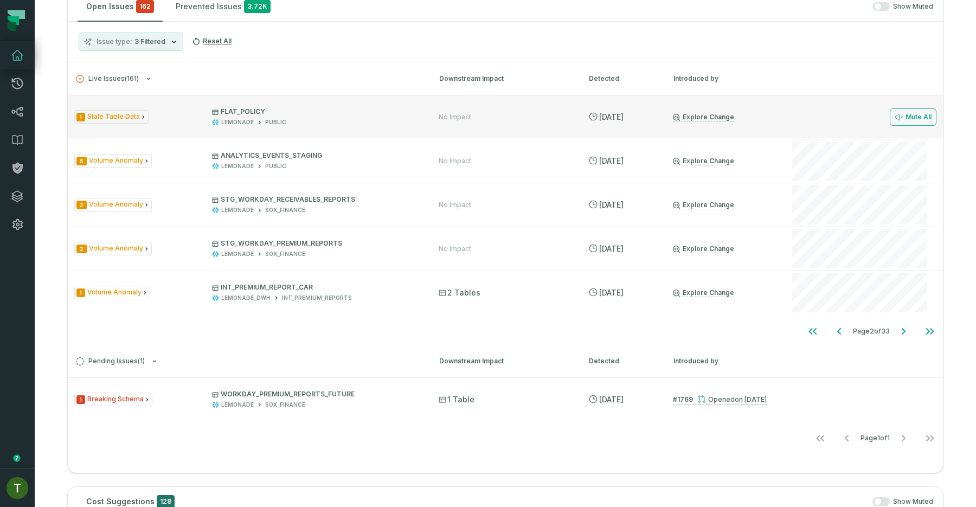
click at [376, 118] on div "LEMONADE PUBLIC" at bounding box center [315, 122] width 207 height 8
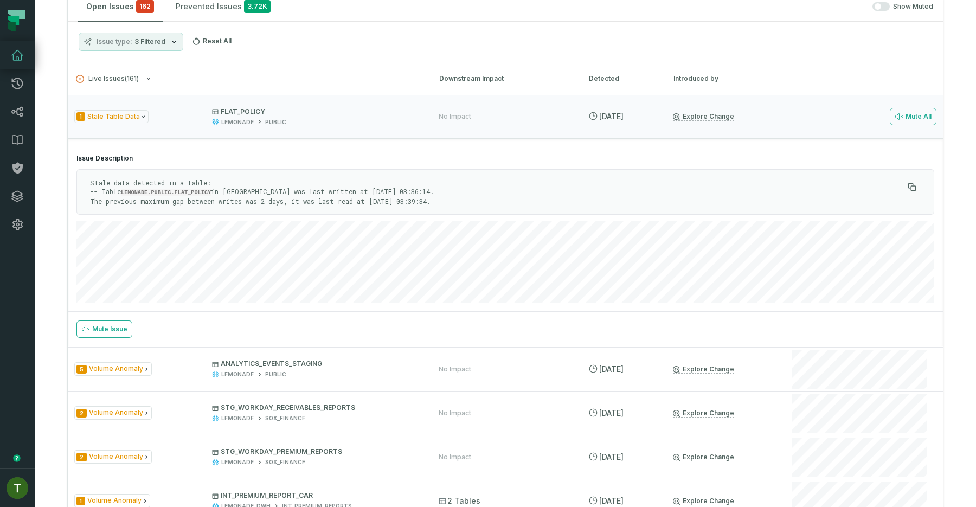
click at [699, 216] on section "Issue Description Stale data detected in a table: -- Table LEMONADE.PUBLIC.FLAT…" at bounding box center [505, 228] width 875 height 166
click at [746, 129] on div "1 Stale Table Data FLAT_POLICY LEMONADE PUBLIC No Impact 10/3/2025, 10:21:55 AM…" at bounding box center [505, 116] width 875 height 43
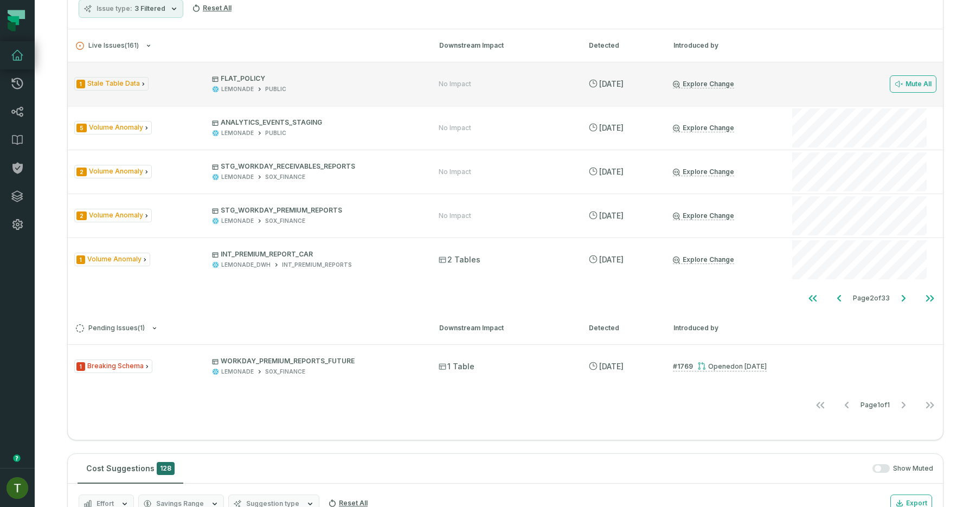
scroll to position [259, 0]
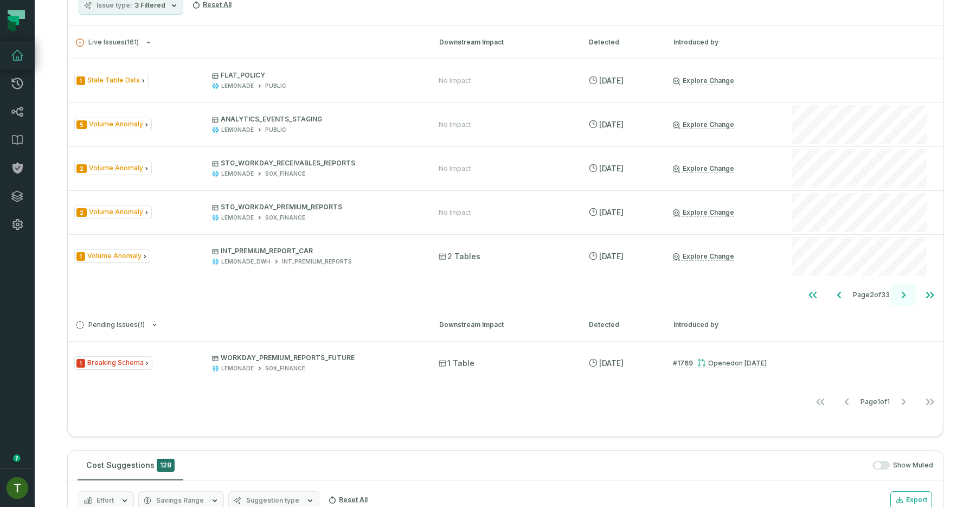
click at [899, 291] on icon "Go to next page" at bounding box center [903, 295] width 13 height 13
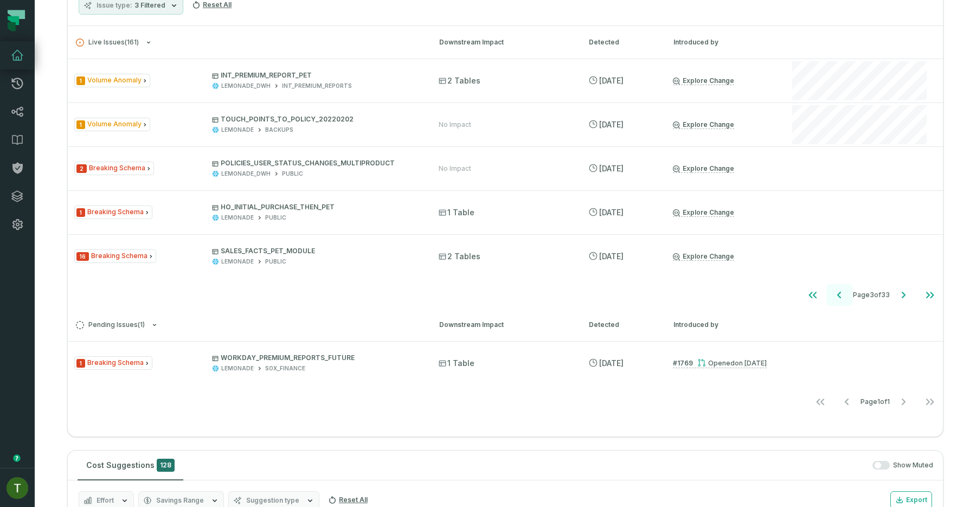
click at [836, 290] on icon "Go to previous page" at bounding box center [839, 295] width 13 height 13
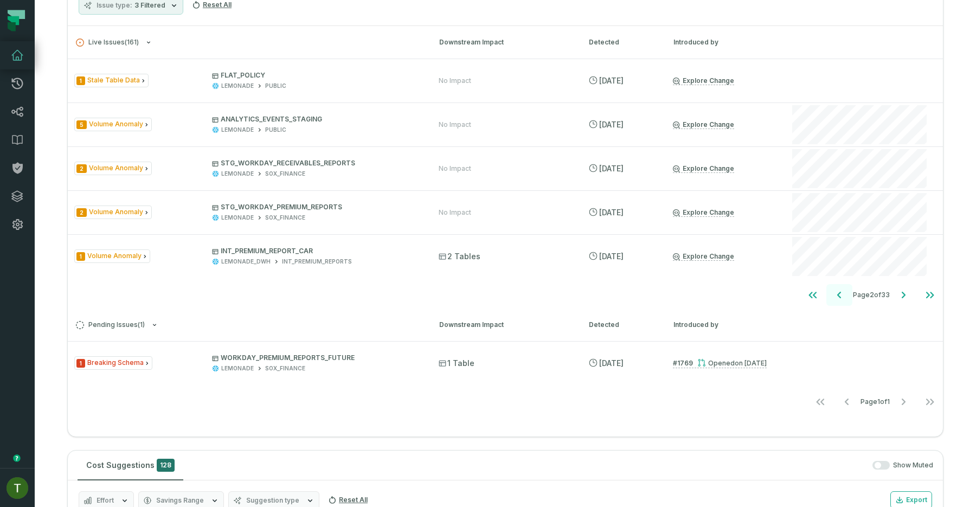
click at [836, 290] on icon "Go to previous page" at bounding box center [839, 295] width 13 height 13
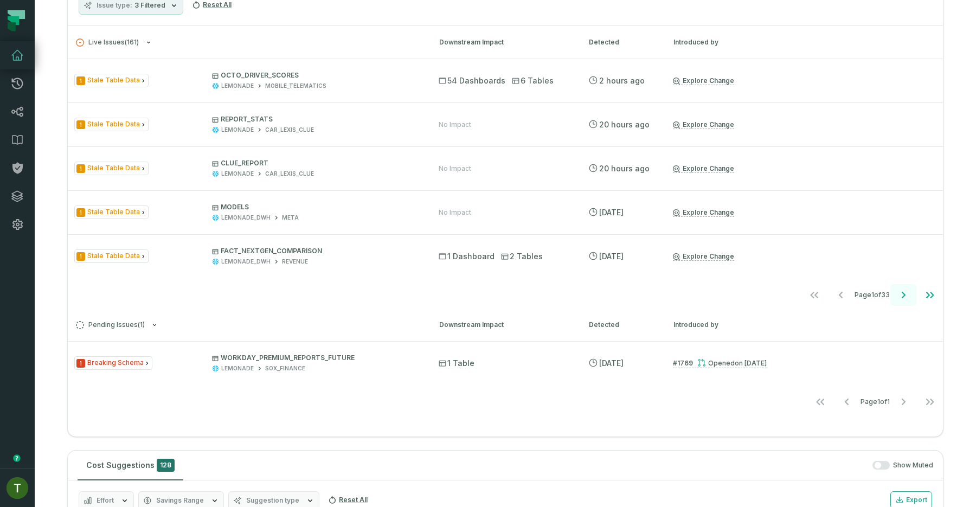
click at [895, 295] on button "Go to next page" at bounding box center [904, 295] width 26 height 22
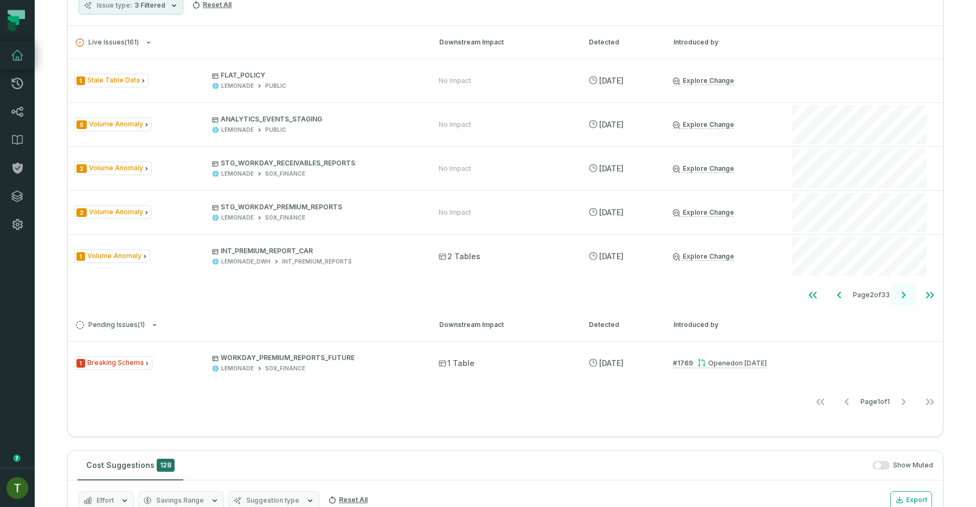
click at [895, 295] on button "Go to next page" at bounding box center [904, 295] width 26 height 22
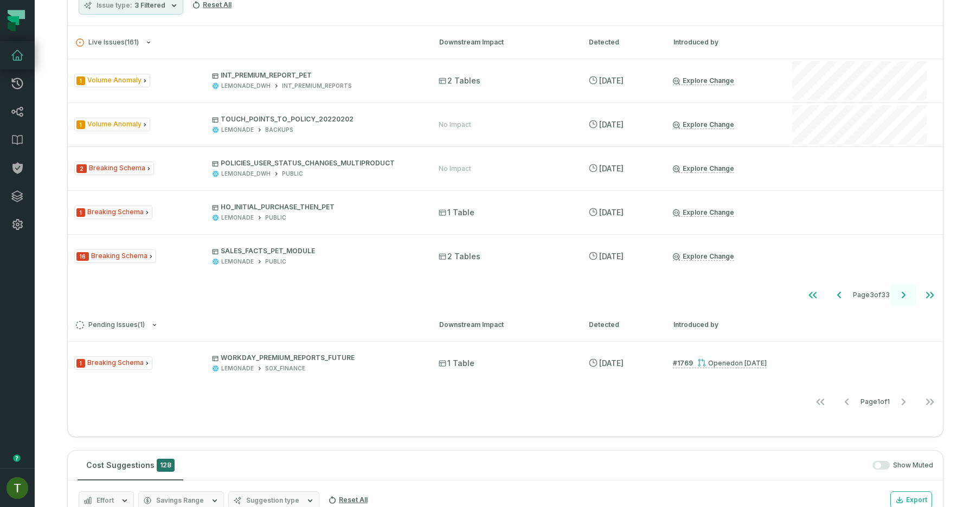
click at [895, 295] on button "Go to next page" at bounding box center [904, 295] width 26 height 22
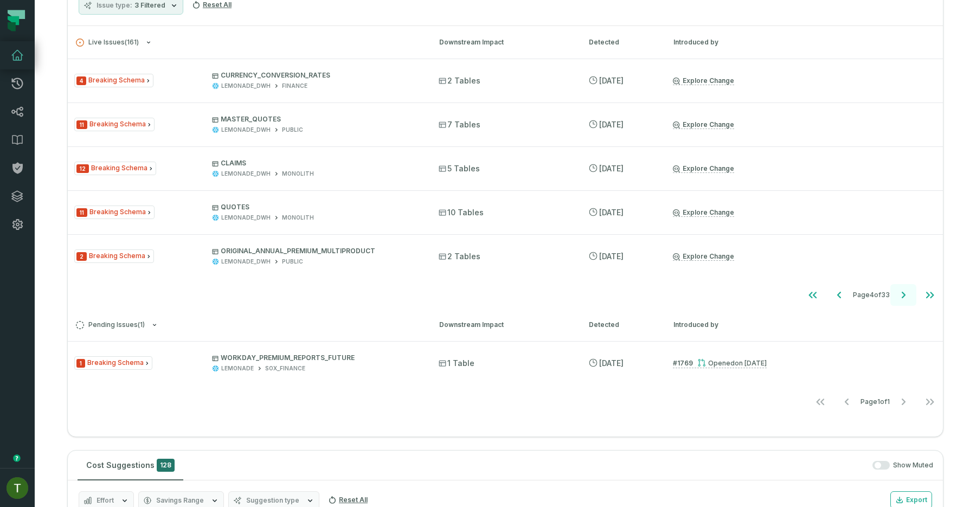
click at [895, 295] on button "Go to next page" at bounding box center [904, 295] width 26 height 22
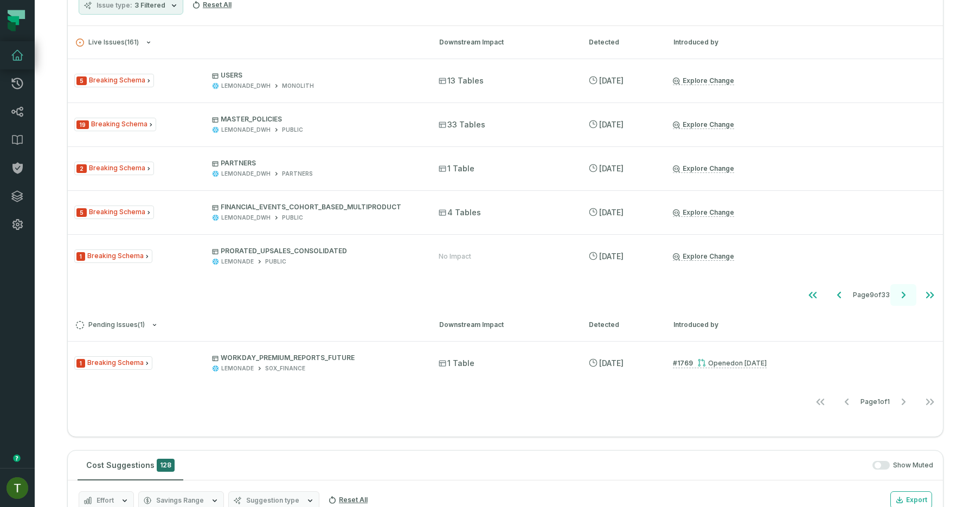
click at [895, 295] on button "Go to next page" at bounding box center [904, 295] width 26 height 22
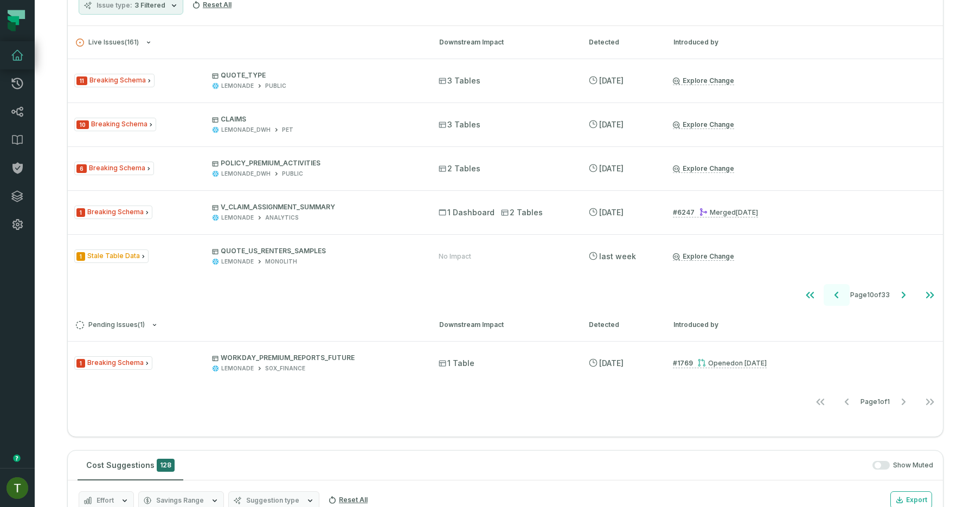
click at [839, 290] on icon "Go to previous page" at bounding box center [836, 295] width 13 height 13
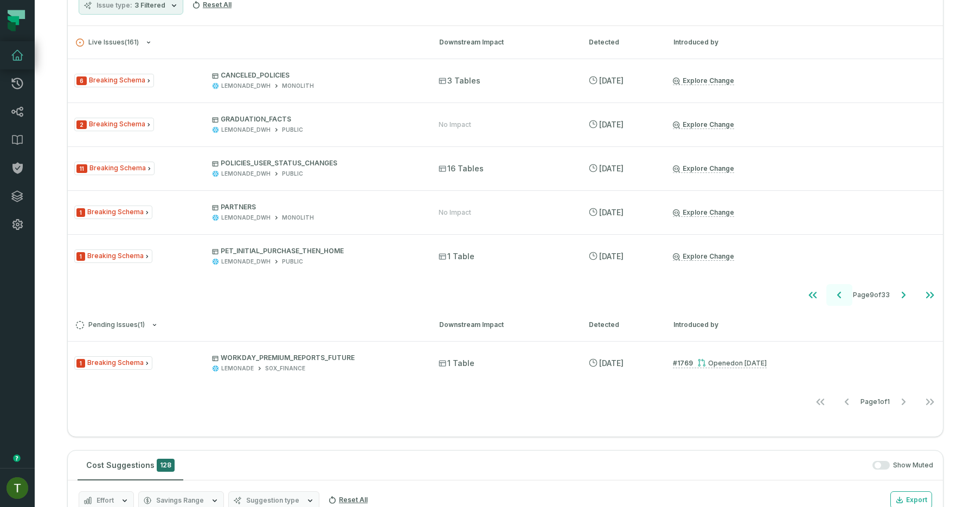
click at [839, 290] on icon "Go to previous page" at bounding box center [839, 295] width 13 height 13
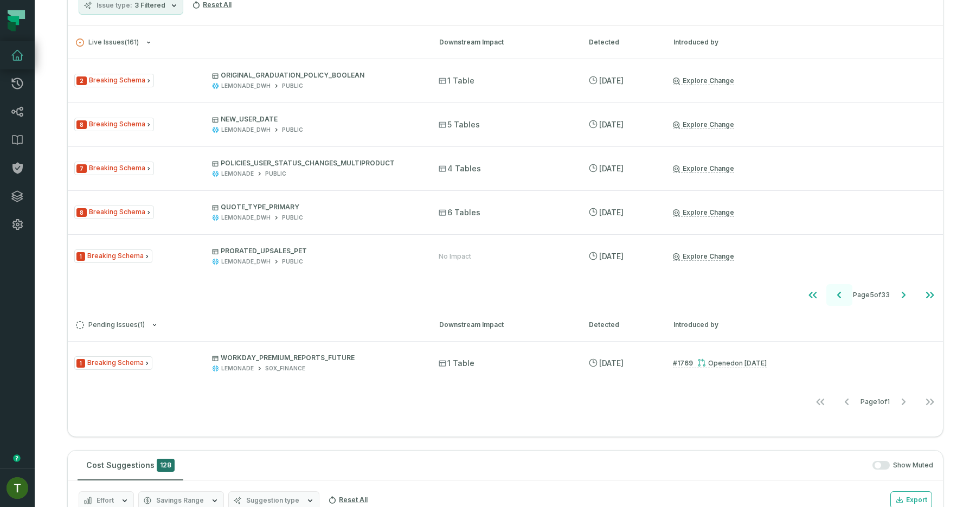
click at [839, 290] on icon "Go to previous page" at bounding box center [839, 295] width 13 height 13
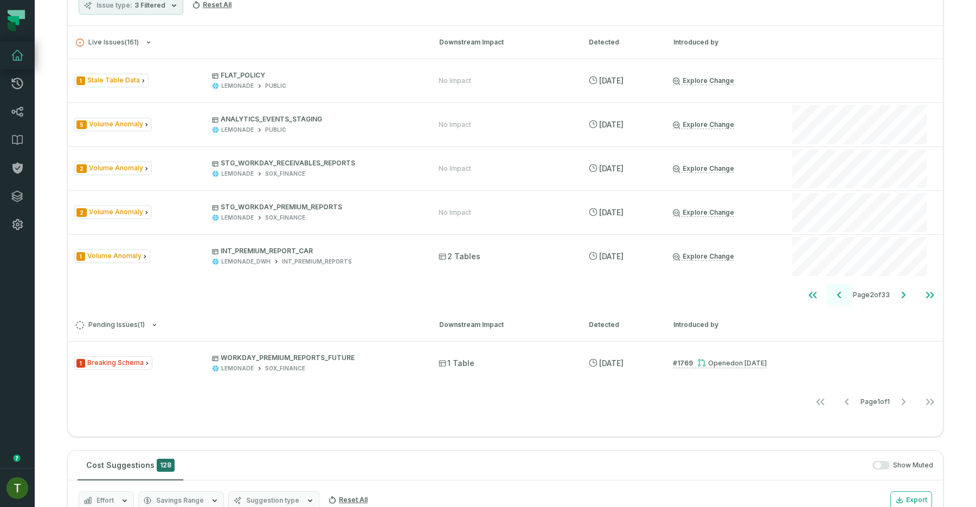
click at [839, 290] on icon "Go to previous page" at bounding box center [839, 295] width 13 height 13
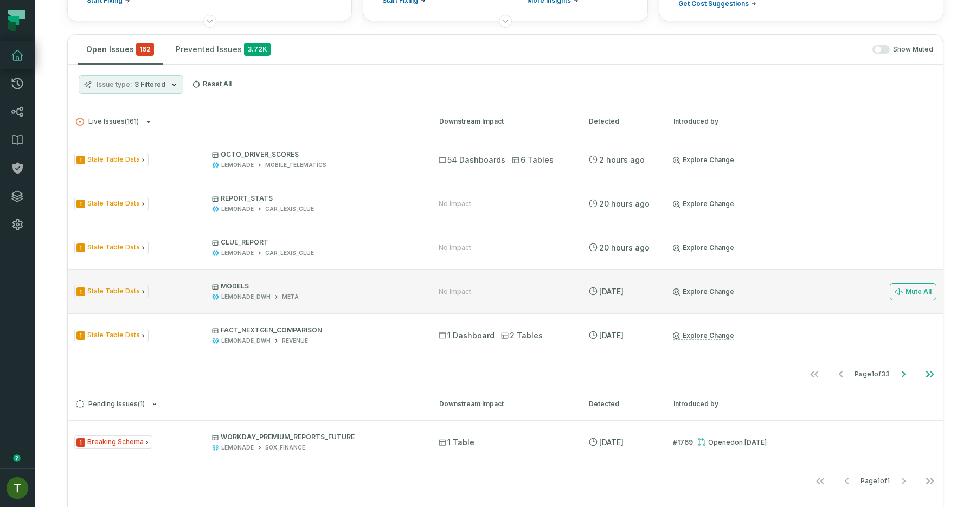
scroll to position [179, 0]
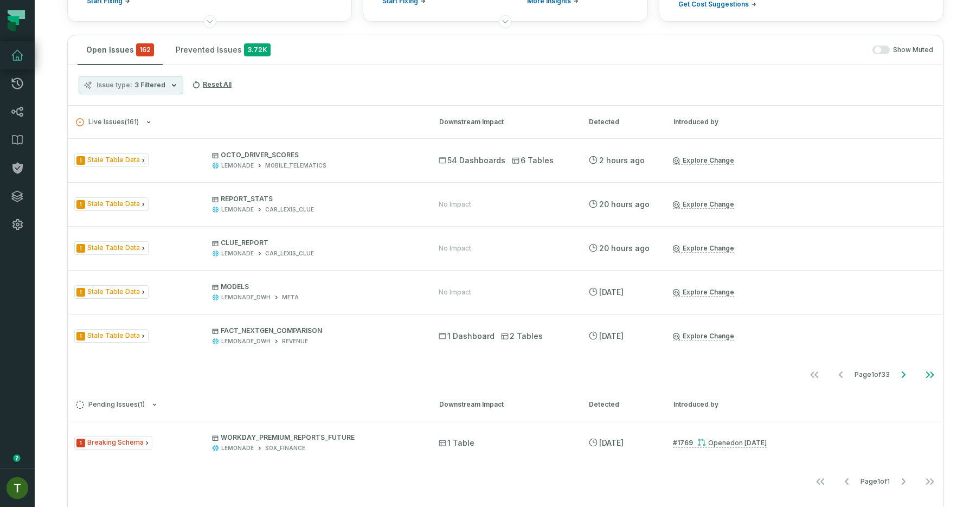
click at [170, 82] on icon "button" at bounding box center [174, 85] width 9 height 9
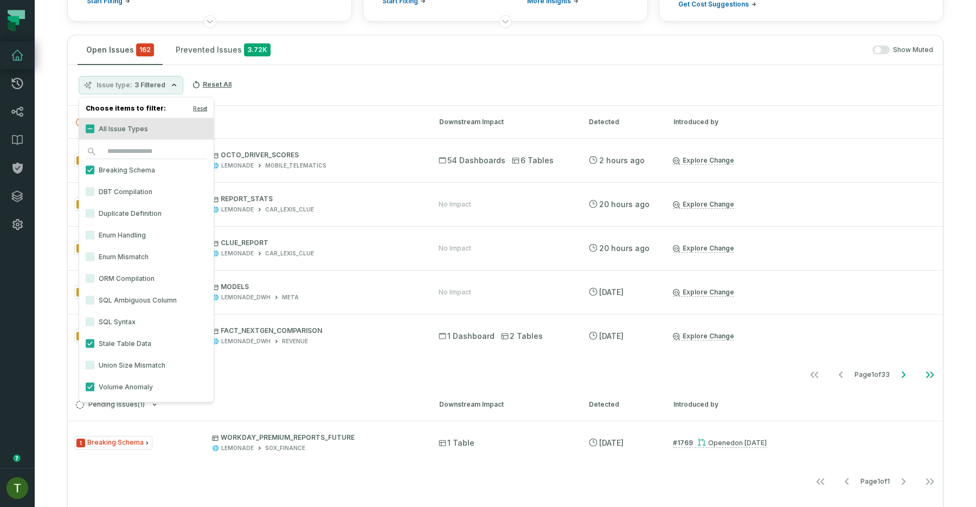
click at [315, 106] on h3 "Live Issues ( 161 ) Downstream Impact Detected Introduced by" at bounding box center [505, 122] width 875 height 33
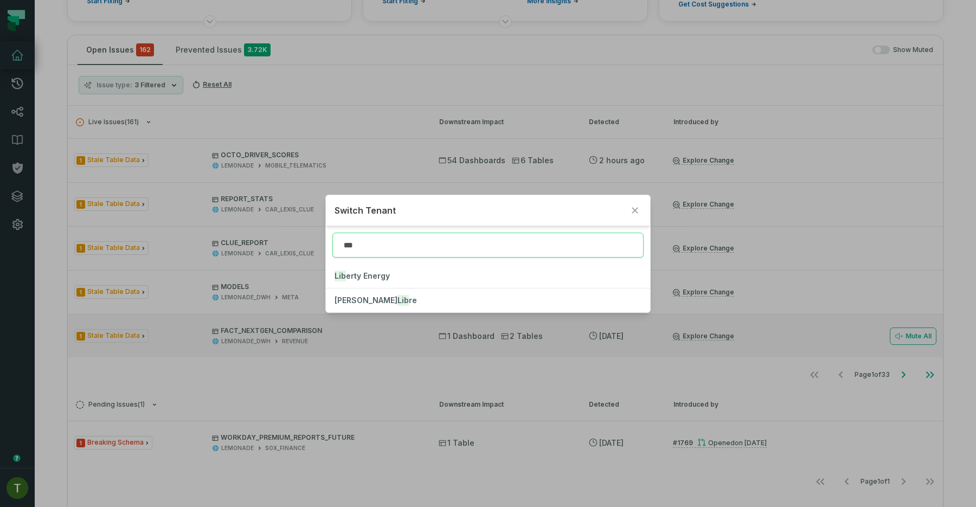
type input "***"
click button "Lib erty Energy" at bounding box center [488, 276] width 324 height 24
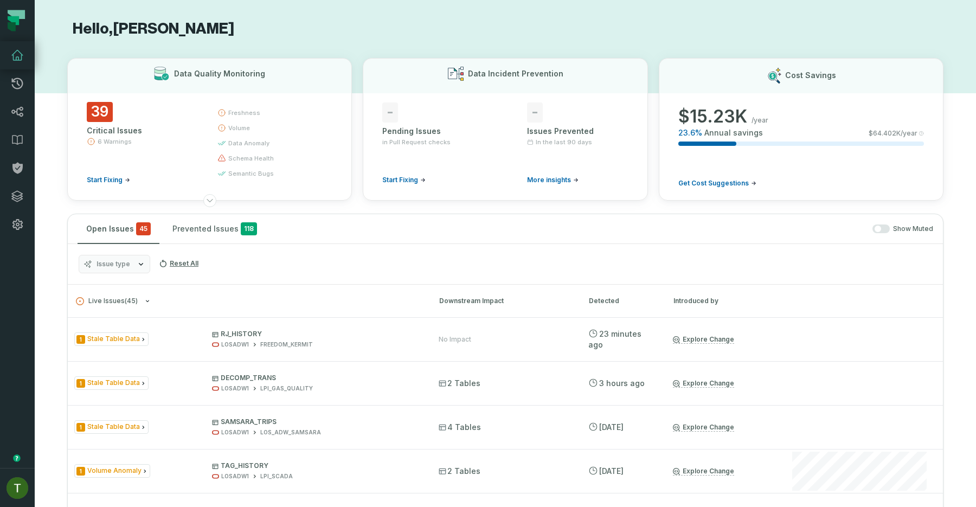
click at [138, 266] on icon "button" at bounding box center [141, 264] width 9 height 9
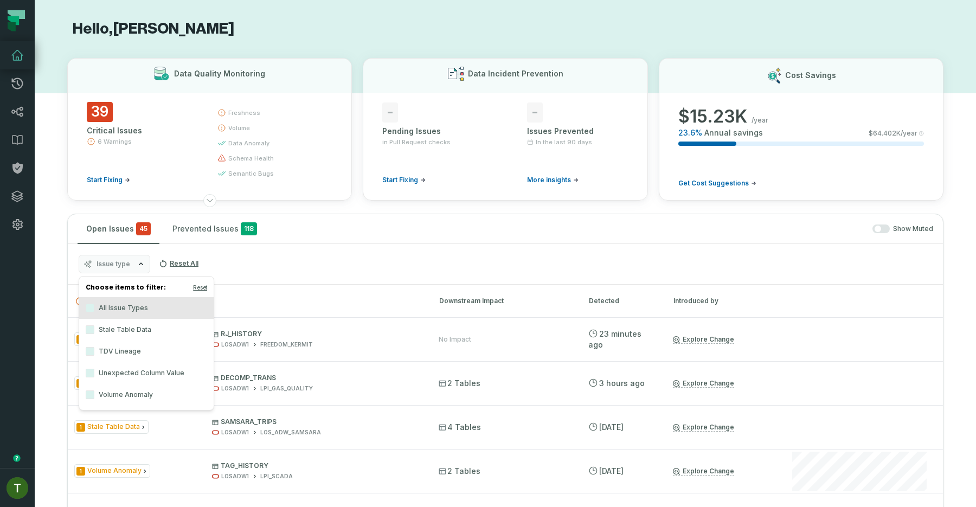
click at [162, 370] on label "Unexpected Column Value" at bounding box center [146, 373] width 135 height 22
click at [94, 370] on button "Unexpected Column Value" at bounding box center [90, 373] width 9 height 9
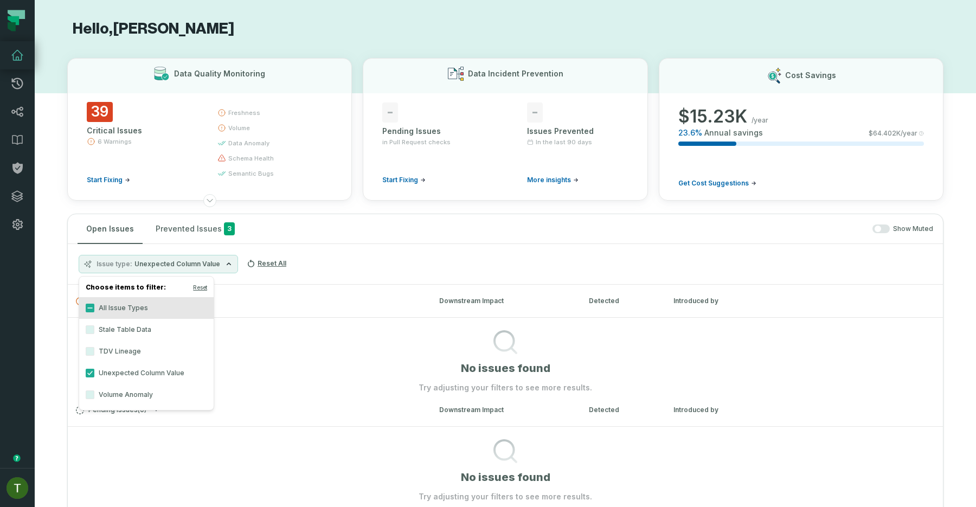
click at [356, 265] on div "Issue type Unexpected Column Value Reset All" at bounding box center [505, 264] width 875 height 41
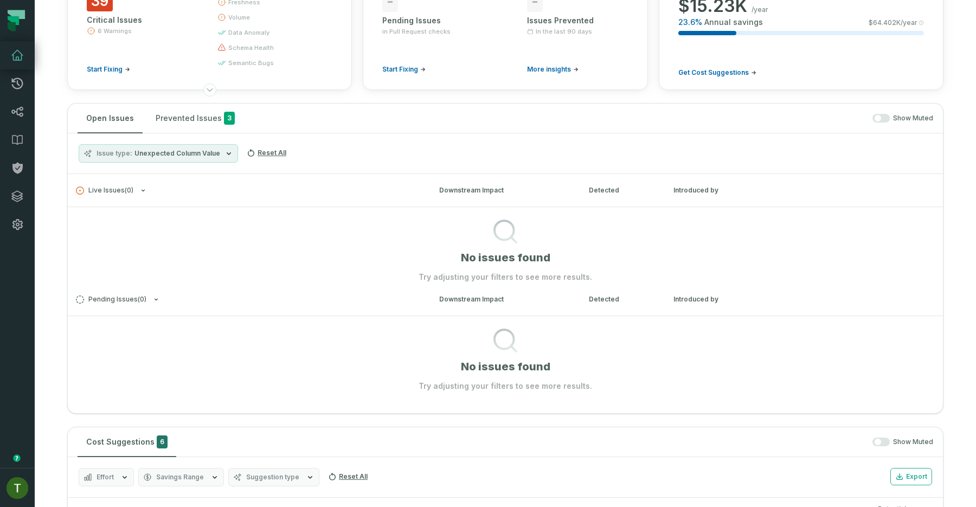
scroll to position [131, 0]
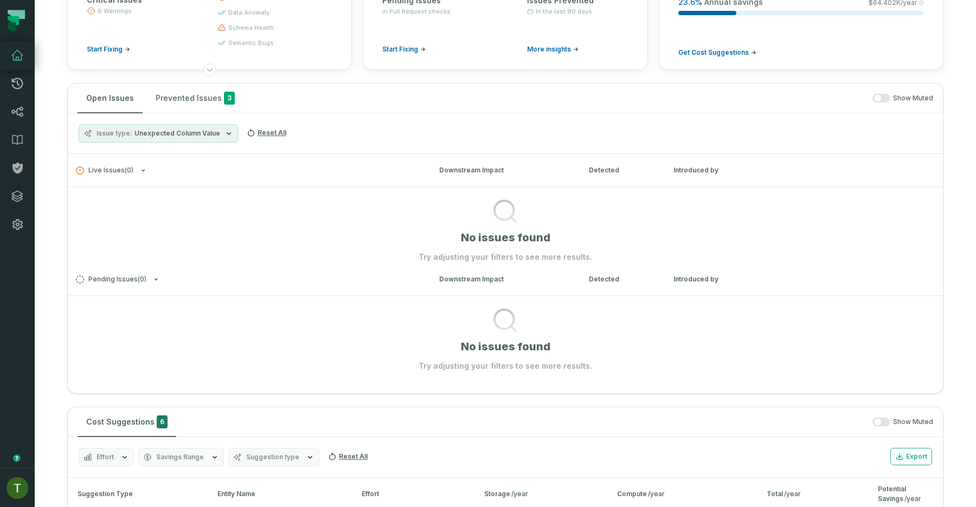
click at [891, 104] on div "Open Issues Prevented Issues 3 Show Muted" at bounding box center [505, 99] width 875 height 30
click at [881, 98] on span "button" at bounding box center [878, 98] width 7 height 7
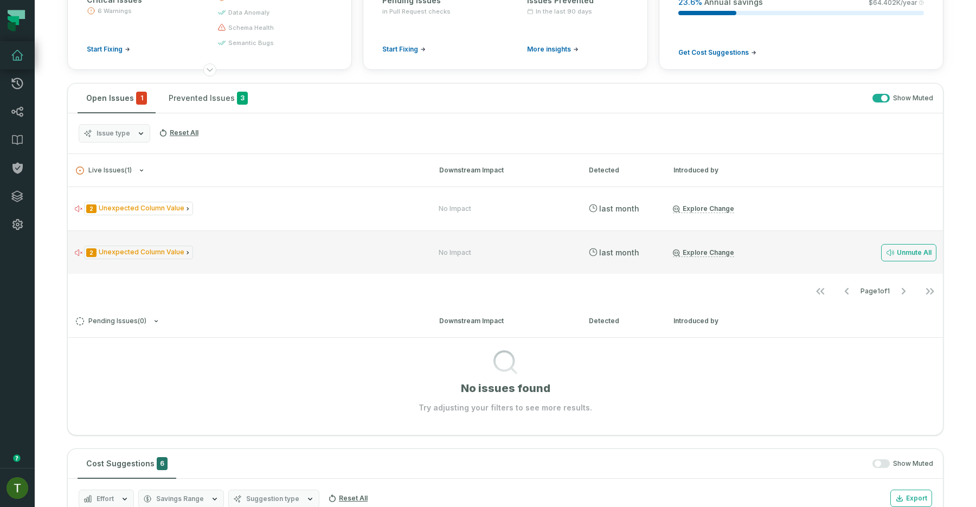
click at [311, 235] on div "2 Unexpected Column Value No Impact 9/9/2025, 10:37:11 AM Explore Change Unmute…" at bounding box center [505, 252] width 875 height 43
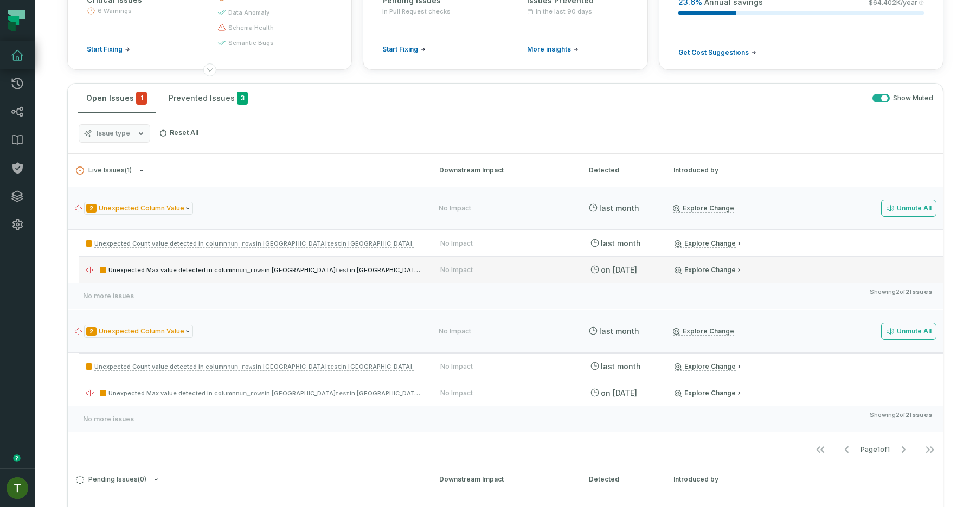
click at [337, 260] on div "Unexpected Max value detected in column num_rows in Query test in Athena. No Im…" at bounding box center [511, 270] width 864 height 26
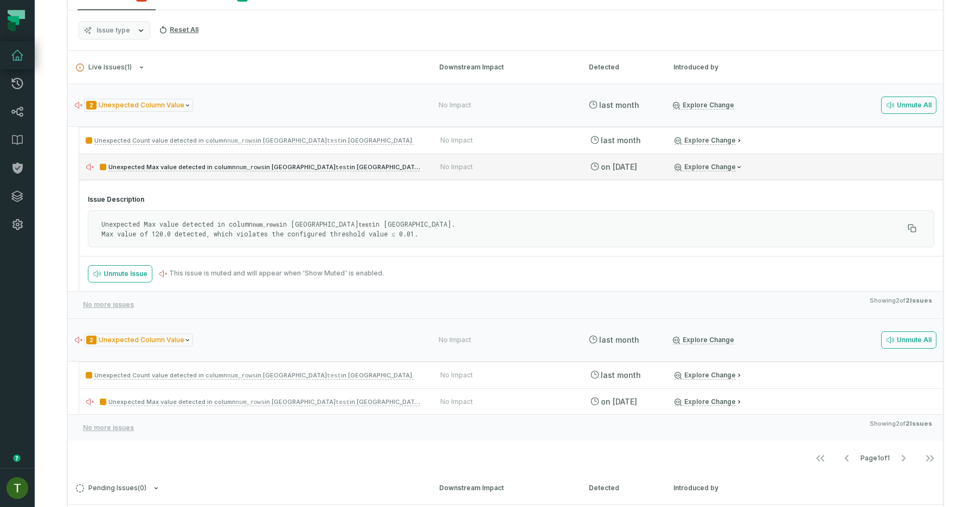
scroll to position [239, 0]
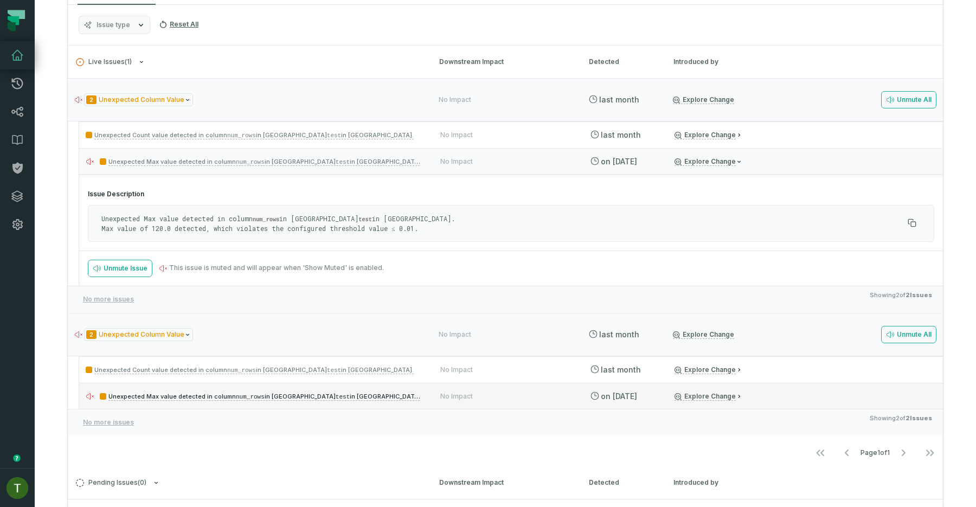
click at [373, 383] on div "Unexpected Max value detected in column num_rows in Query test in Athena. No Im…" at bounding box center [511, 396] width 864 height 26
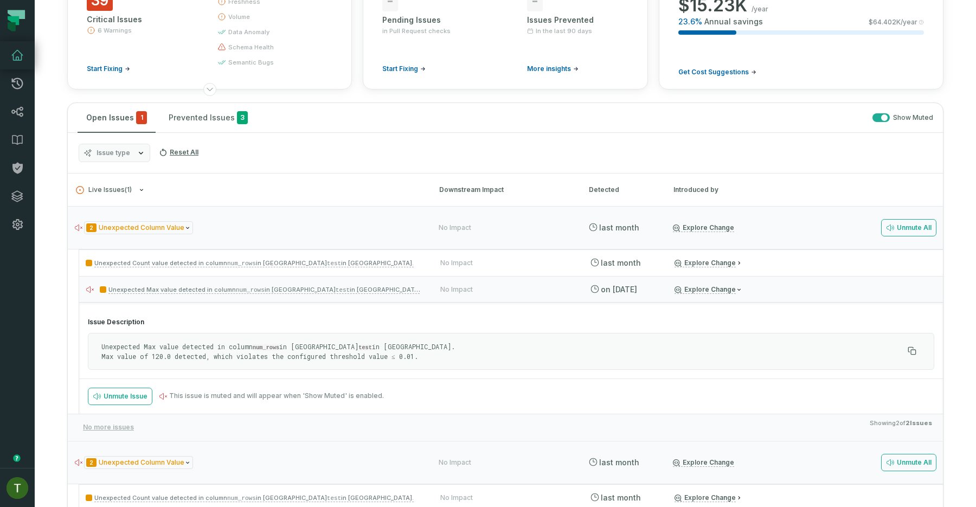
scroll to position [113, 0]
click at [284, 176] on h3 "Live Issues ( 1 ) Downstream Impact Detected Introduced by" at bounding box center [505, 188] width 875 height 33
click at [196, 228] on div "2 Unexpected Column Value" at bounding box center [246, 227] width 345 height 14
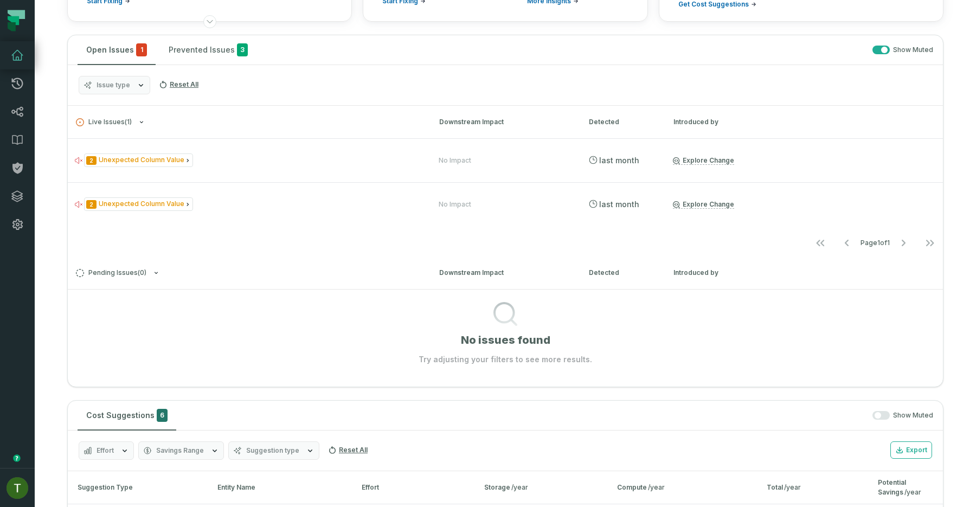
scroll to position [164, 0]
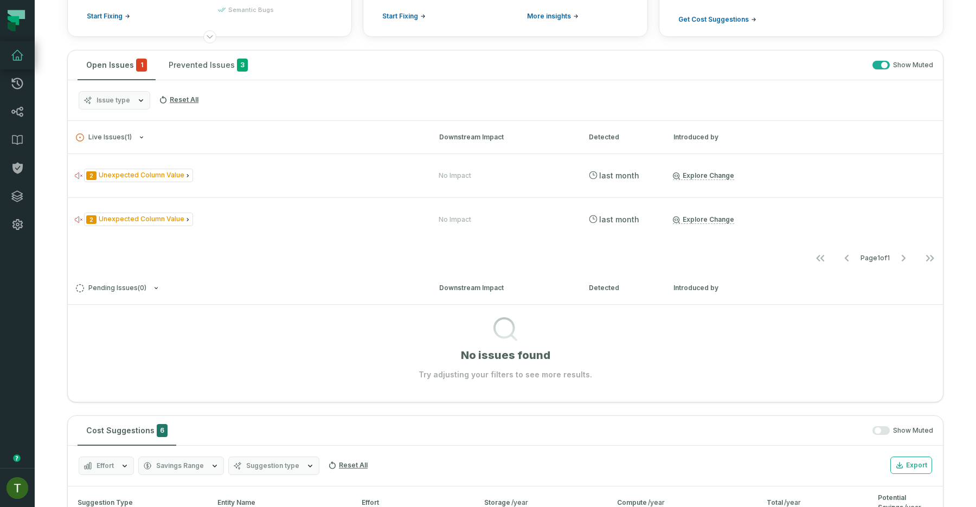
click at [136, 106] on button "Issue type" at bounding box center [115, 100] width 72 height 18
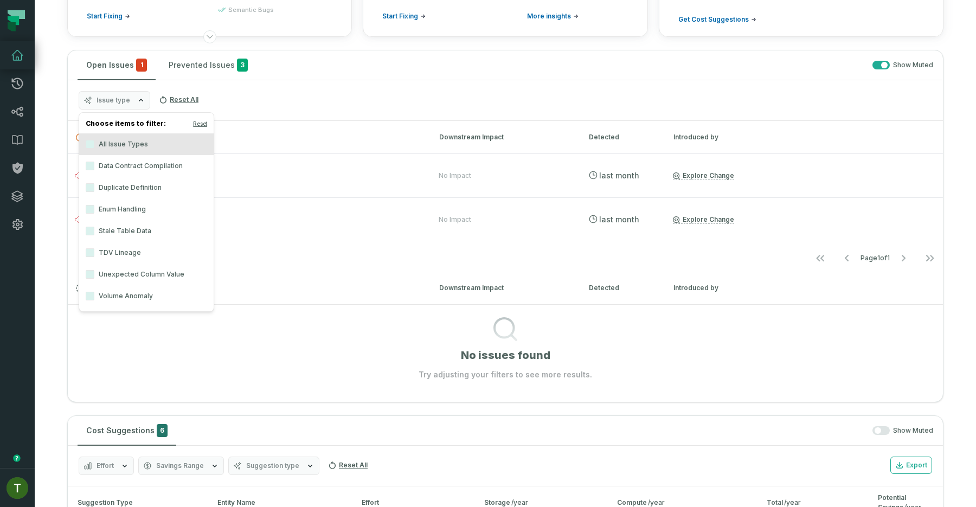
click at [130, 148] on label "All Issue Types" at bounding box center [146, 144] width 135 height 22
click at [94, 148] on button "All Issue Types" at bounding box center [90, 144] width 9 height 9
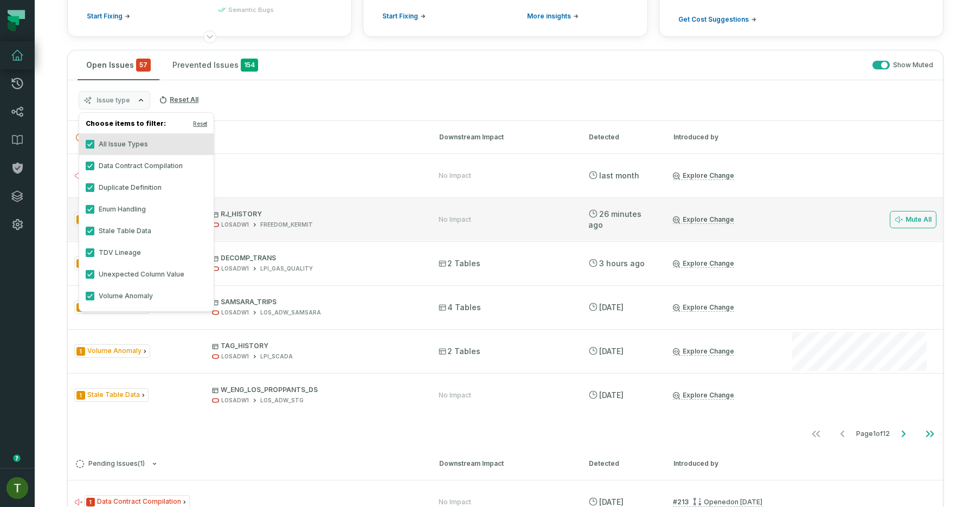
click at [908, 236] on div at bounding box center [859, 219] width 139 height 43
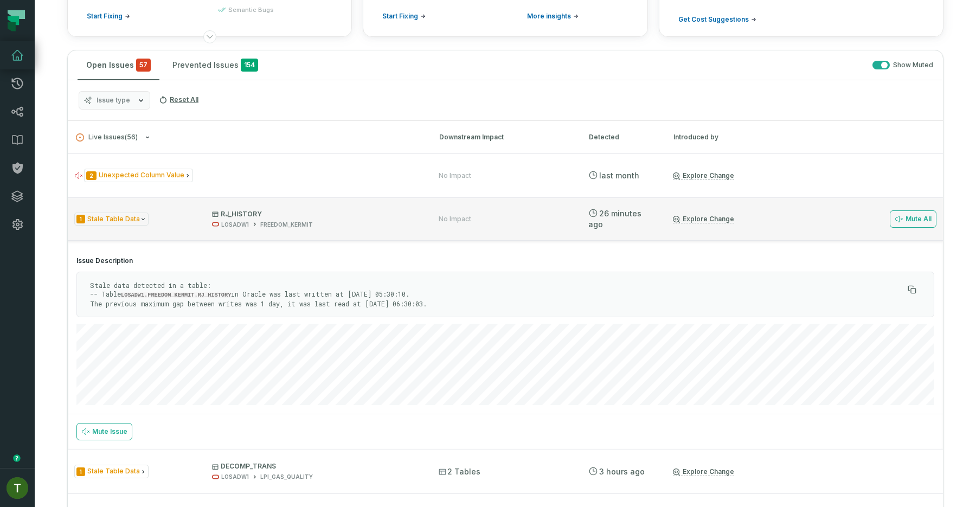
click at [908, 236] on div at bounding box center [859, 218] width 139 height 43
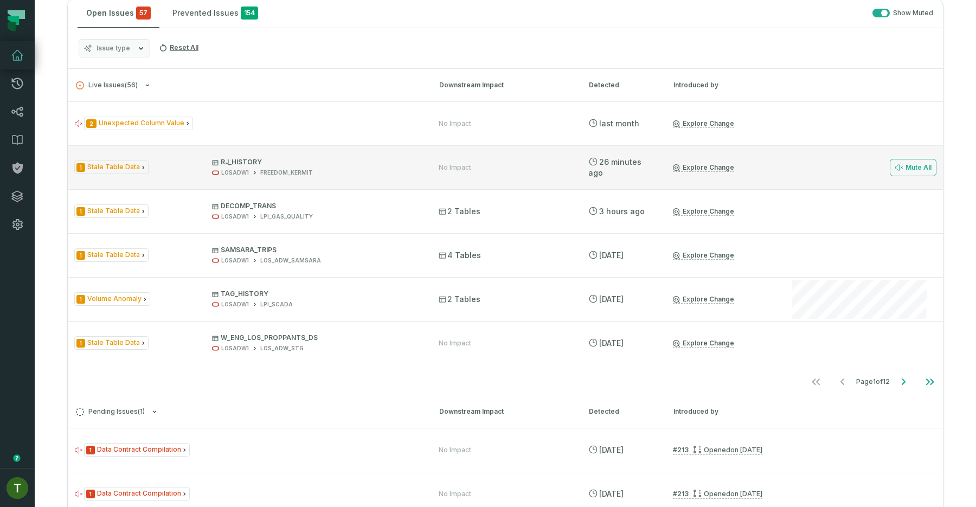
scroll to position [222, 0]
